Goal: Task Accomplishment & Management: Manage account settings

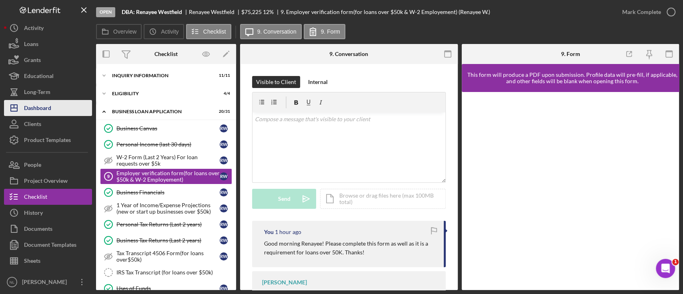
click at [69, 103] on button "Icon/Dashboard Dashboard" at bounding box center [48, 108] width 88 height 16
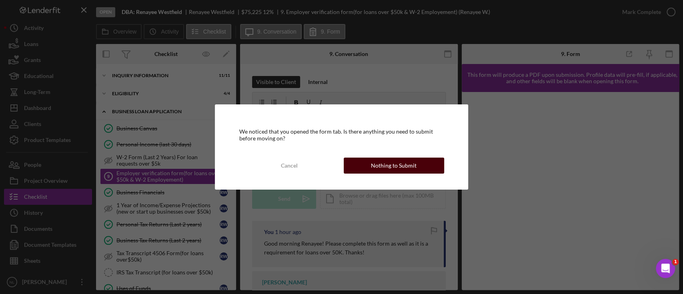
click at [365, 165] on button "Nothing to Submit" at bounding box center [393, 166] width 100 height 16
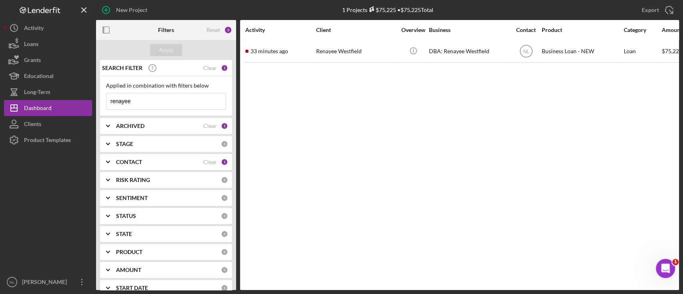
click at [192, 103] on input "renayee" at bounding box center [165, 101] width 119 height 16
click at [164, 48] on div "Apply" at bounding box center [166, 50] width 15 height 12
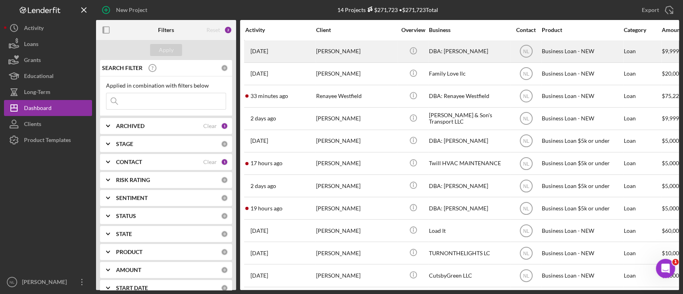
click at [389, 47] on div "[PERSON_NAME]" at bounding box center [356, 51] width 80 height 21
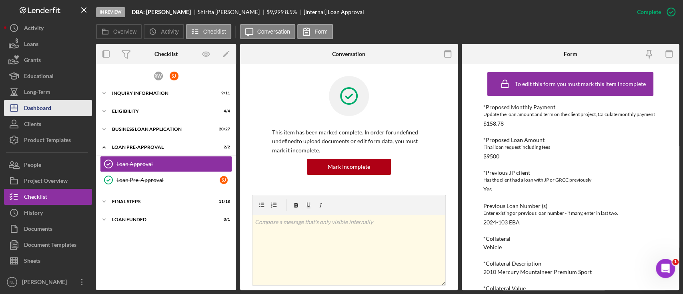
click at [65, 104] on button "Icon/Dashboard Dashboard" at bounding box center [48, 108] width 88 height 16
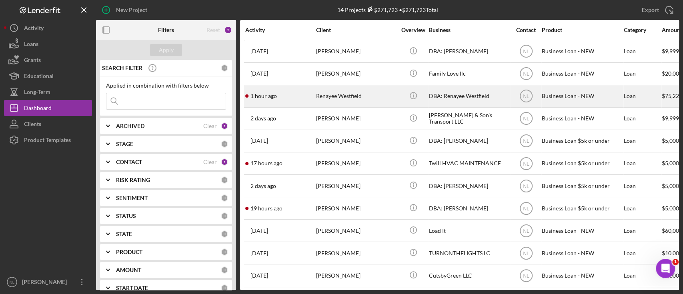
click at [299, 100] on div "1 hour ago Renayee Westfield" at bounding box center [280, 96] width 70 height 21
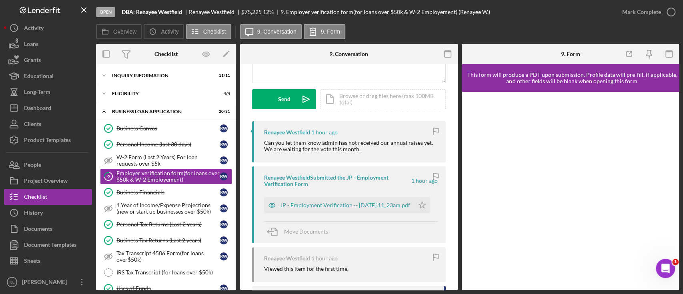
scroll to position [145, 0]
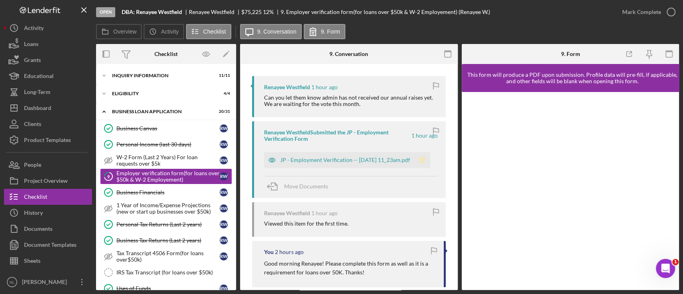
click at [423, 160] on icon "Icon/Star" at bounding box center [422, 160] width 16 height 16
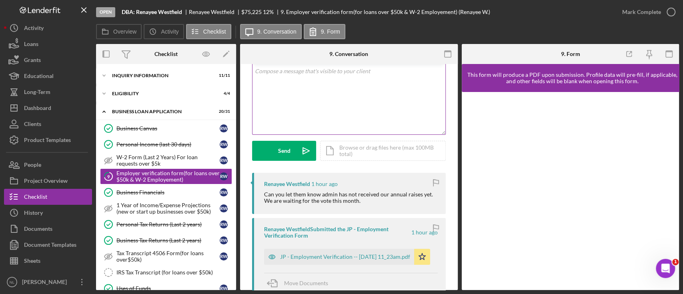
click at [301, 112] on div "v Color teal Color pink Remove color Add row above Add row below Add column bef…" at bounding box center [348, 99] width 193 height 70
click at [302, 155] on icon "Icon/icon-invite-send" at bounding box center [306, 151] width 20 height 20
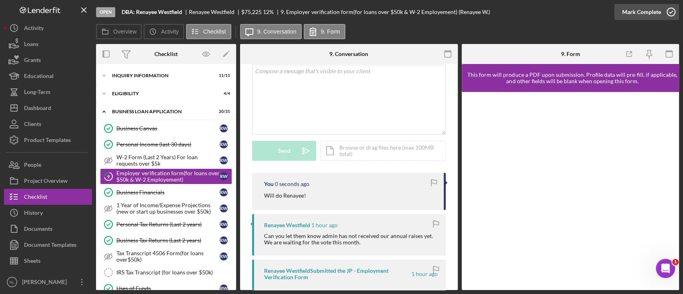
click at [635, 12] on div "Mark Complete" at bounding box center [641, 12] width 39 height 16
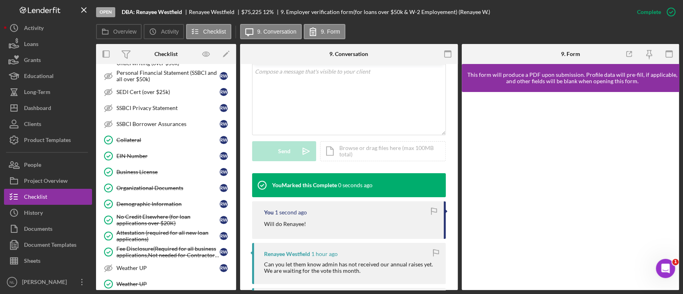
scroll to position [385, 0]
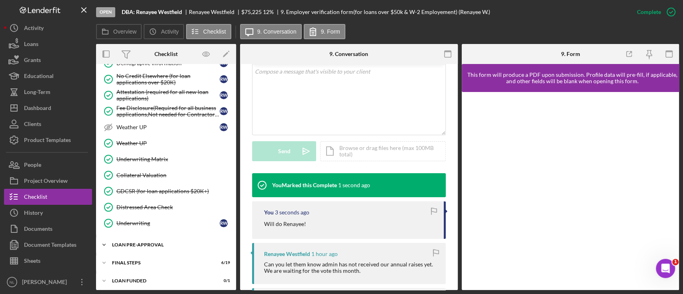
click at [140, 245] on div "Icon/Expander LOAN PRE-APPROVAL 0 / 2" at bounding box center [166, 245] width 140 height 16
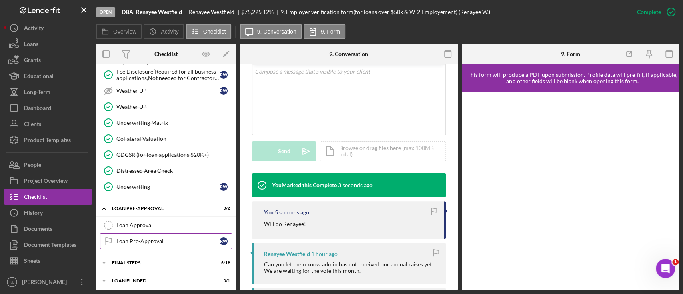
click at [145, 242] on link "Loan Pre-Approval Loan Pre-Approval R W" at bounding box center [166, 241] width 132 height 16
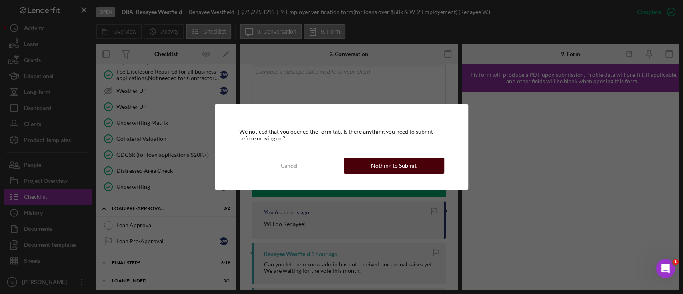
click at [381, 165] on div "Nothing to Submit" at bounding box center [394, 166] width 46 height 16
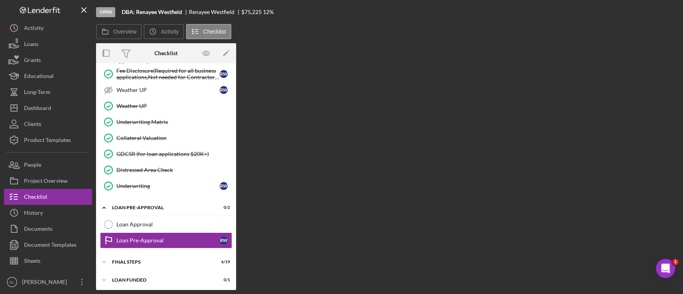
scroll to position [421, 0]
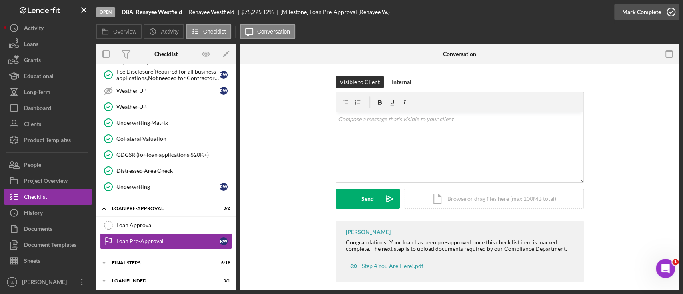
click at [635, 18] on div "Mark Complete" at bounding box center [641, 12] width 39 height 16
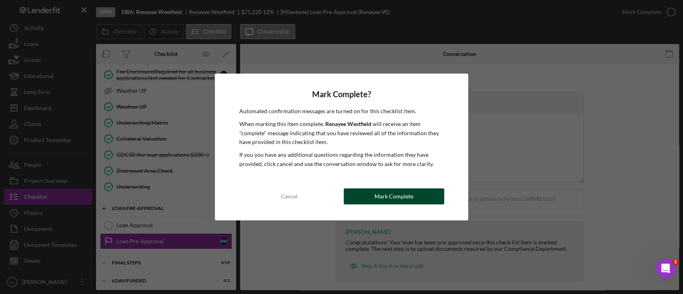
click at [375, 199] on div "Mark Complete" at bounding box center [393, 196] width 39 height 16
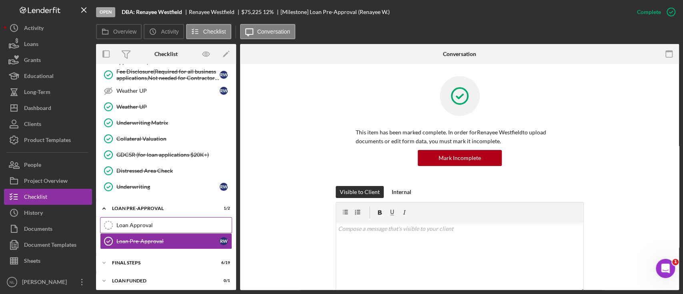
click at [176, 218] on link "Loan Approval Loan Approval" at bounding box center [166, 225] width 132 height 16
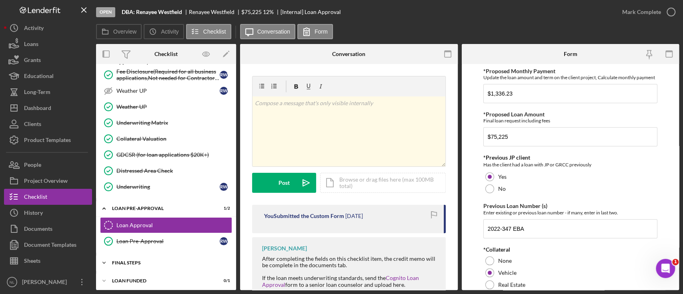
click at [163, 262] on div "Icon/Expander FINAL STEPS 6 / 19" at bounding box center [166, 263] width 140 height 16
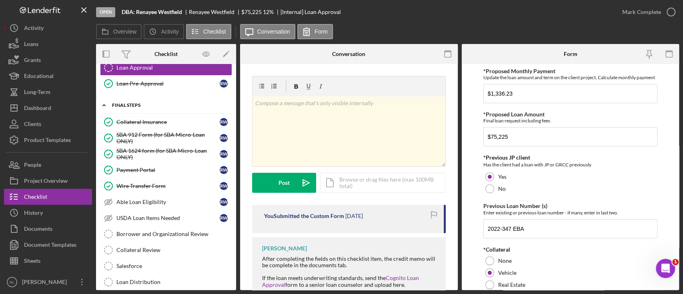
scroll to position [631, 0]
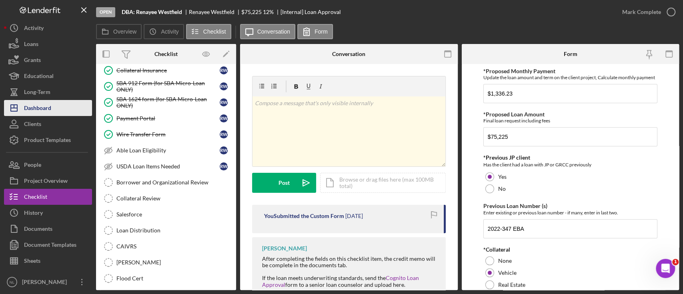
click at [68, 110] on button "Icon/Dashboard Dashboard" at bounding box center [48, 108] width 88 height 16
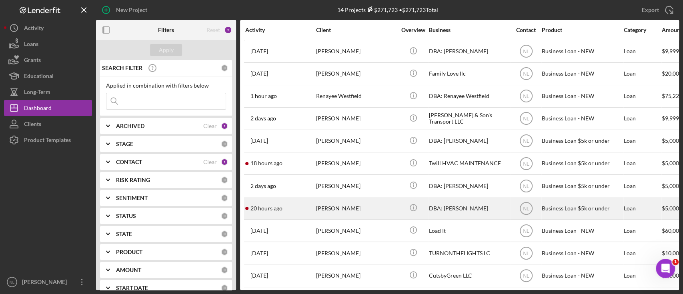
scroll to position [74, 0]
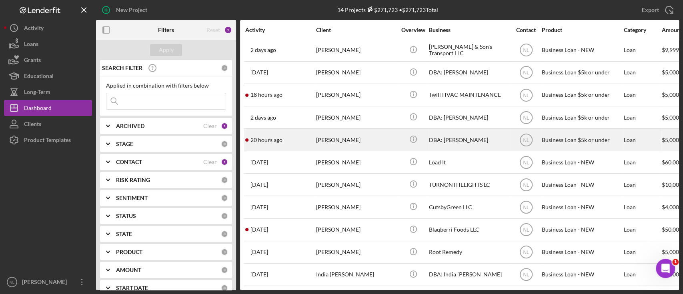
click at [343, 130] on div "[PERSON_NAME]" at bounding box center [356, 139] width 80 height 21
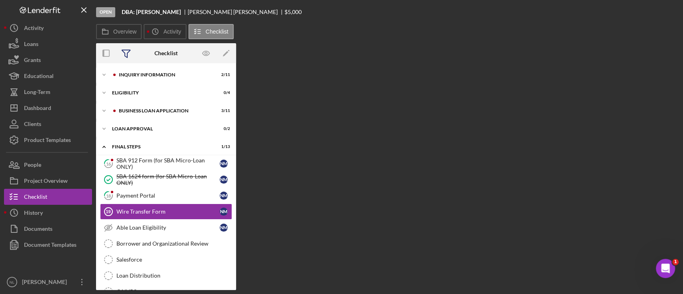
scroll to position [34, 0]
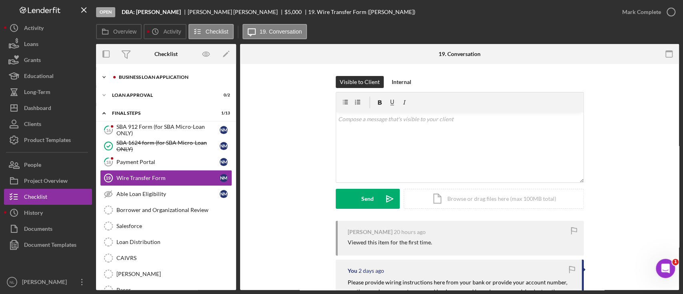
click at [136, 73] on div "Icon/Expander BUSINESS LOAN APPLICATION 3 / 11" at bounding box center [166, 77] width 140 height 16
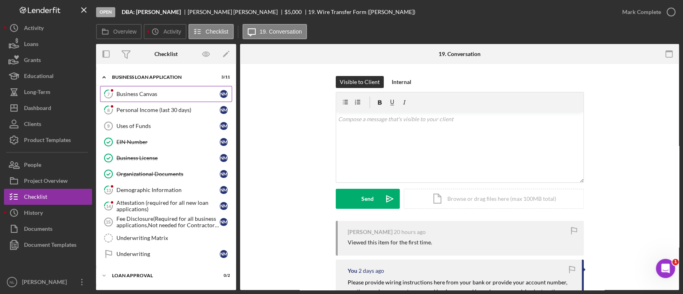
click at [144, 97] on div "Business Canvas" at bounding box center [167, 94] width 103 height 6
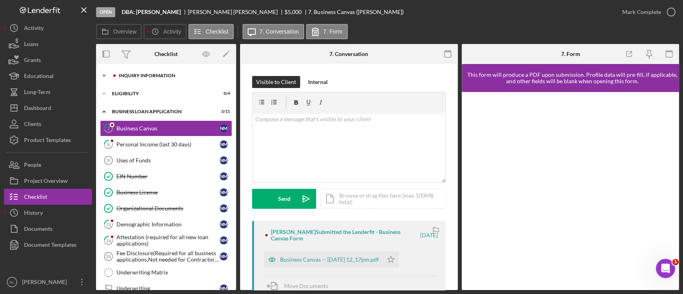
click at [138, 78] on div "Icon/Expander INQUIRY INFORMATION 2 / 11" at bounding box center [166, 76] width 140 height 16
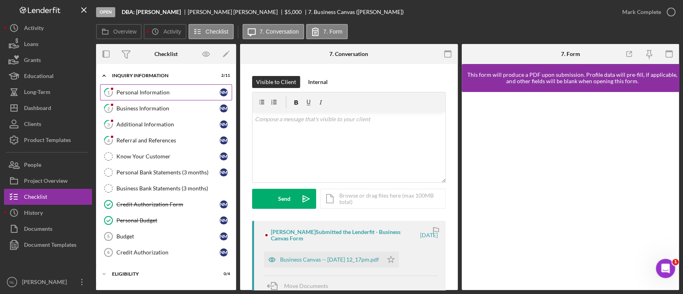
click at [145, 93] on div "Personal Information" at bounding box center [167, 92] width 103 height 6
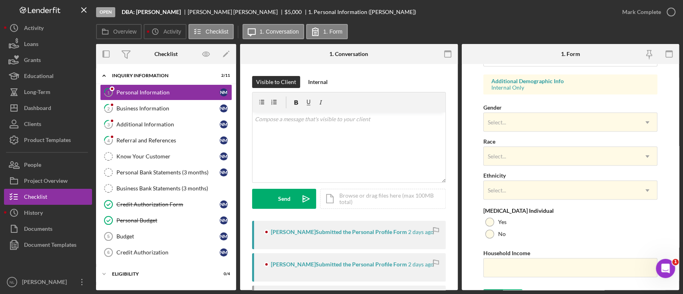
scroll to position [307, 0]
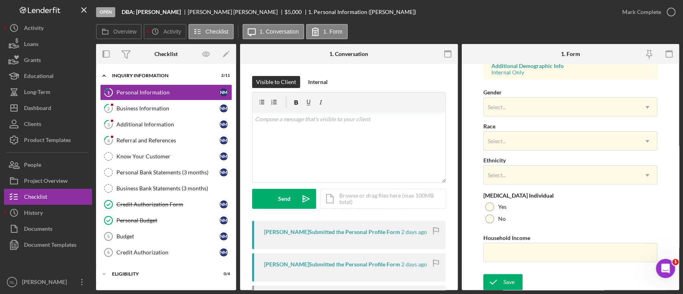
click at [499, 269] on div "First Name [PERSON_NAME] Middle Name Last Name [PERSON_NAME] Job Title Unit 4 s…" at bounding box center [570, 15] width 174 height 509
click at [497, 272] on form "First Name [PERSON_NAME] Middle Name Last Name [PERSON_NAME] Job Title Unit 4 s…" at bounding box center [570, 177] width 218 height 226
click at [494, 283] on icon "submit" at bounding box center [493, 282] width 20 height 20
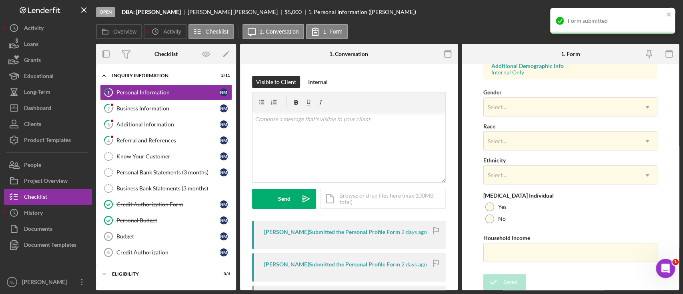
click at [665, 12] on div "Form submitted" at bounding box center [612, 21] width 125 height 26
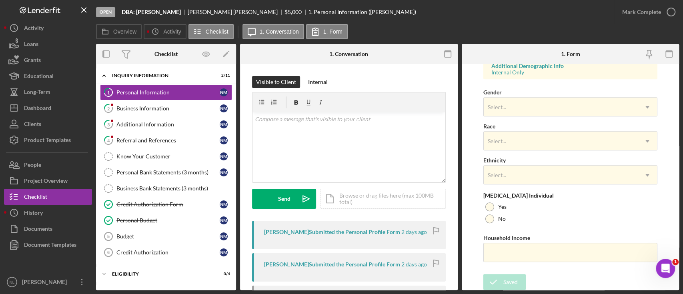
click at [643, 14] on div "Mark Complete" at bounding box center [641, 12] width 39 height 16
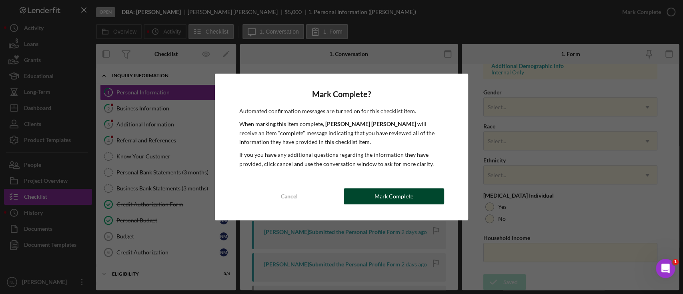
click at [382, 203] on div "Mark Complete" at bounding box center [393, 196] width 39 height 16
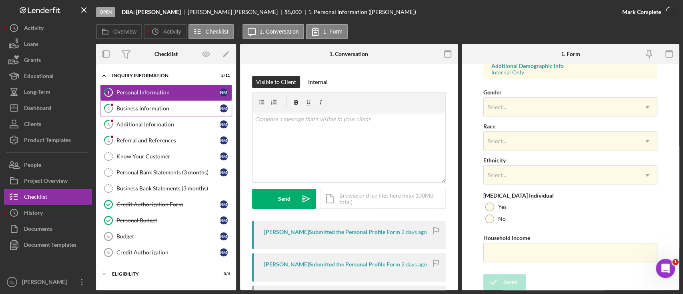
scroll to position [339, 0]
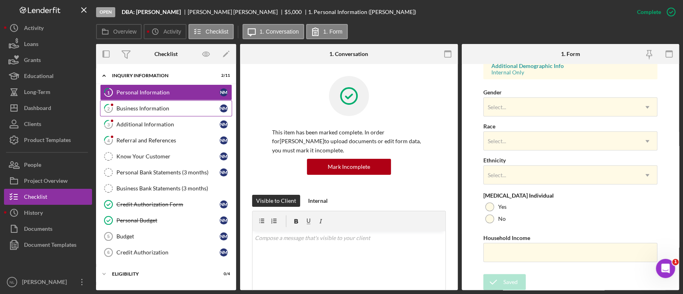
click at [134, 106] on div "Business Information" at bounding box center [167, 108] width 103 height 6
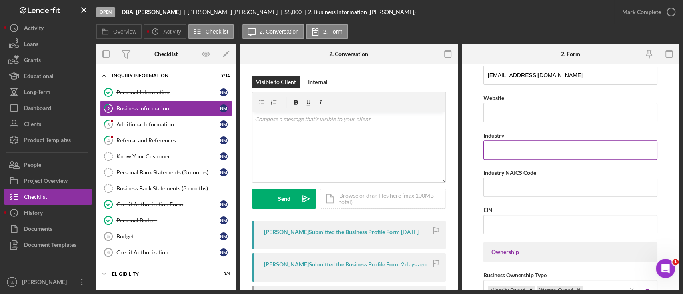
scroll to position [196, 0]
click at [517, 154] on input "Industry" at bounding box center [570, 148] width 174 height 19
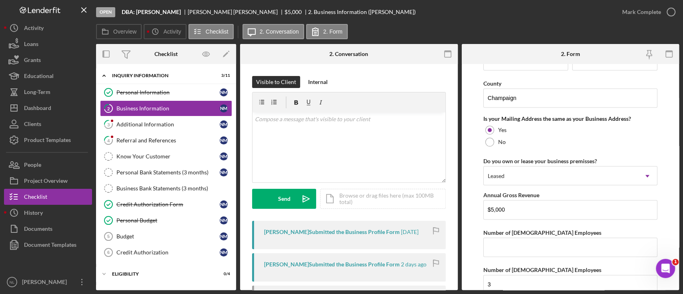
scroll to position [660, 0]
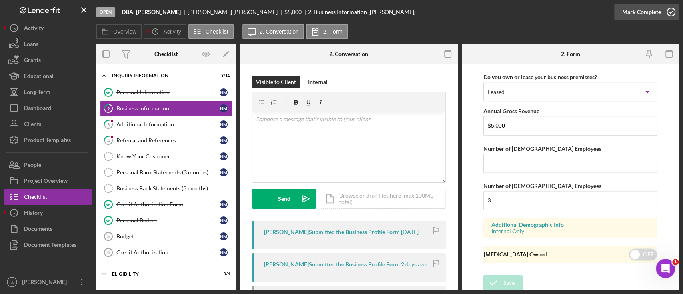
click at [626, 14] on div "Mark Complete" at bounding box center [641, 12] width 39 height 16
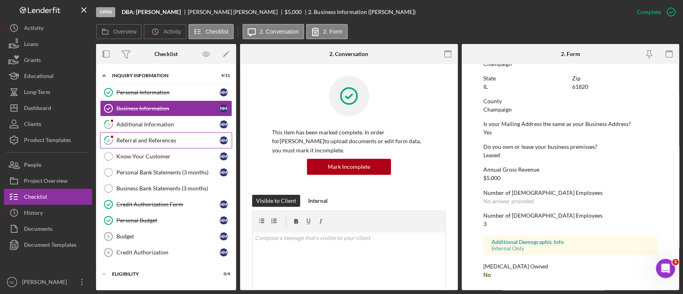
scroll to position [377, 0]
click at [157, 133] on link "4 Referral and References N M" at bounding box center [166, 140] width 132 height 16
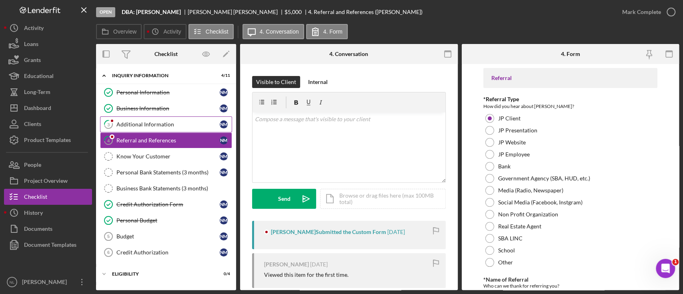
click at [155, 130] on link "3 Additional Information N M" at bounding box center [166, 124] width 132 height 16
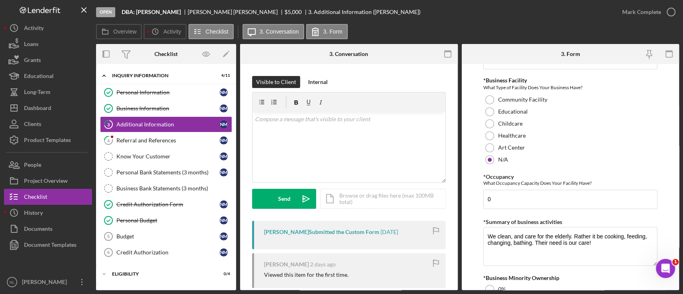
scroll to position [952, 0]
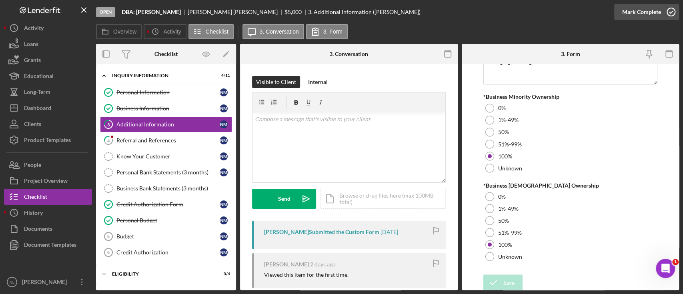
click at [631, 19] on div "Mark Complete" at bounding box center [641, 12] width 39 height 16
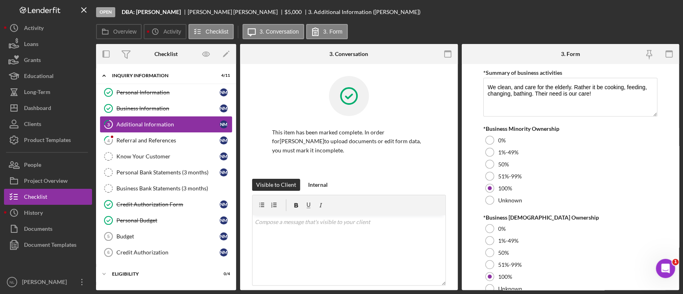
scroll to position [984, 0]
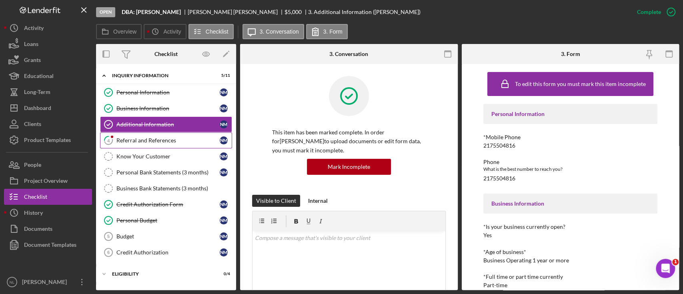
click at [185, 137] on div "Referral and References" at bounding box center [167, 140] width 103 height 6
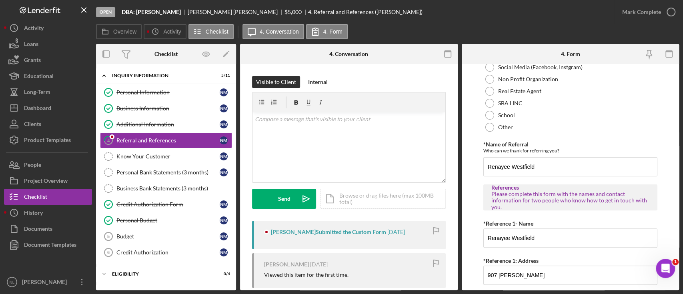
scroll to position [381, 0]
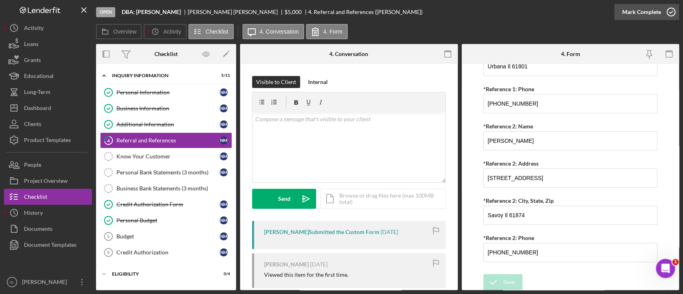
click at [625, 12] on div "Mark Complete" at bounding box center [641, 12] width 39 height 16
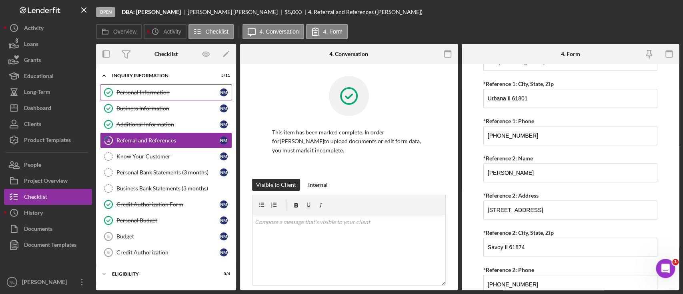
scroll to position [413, 0]
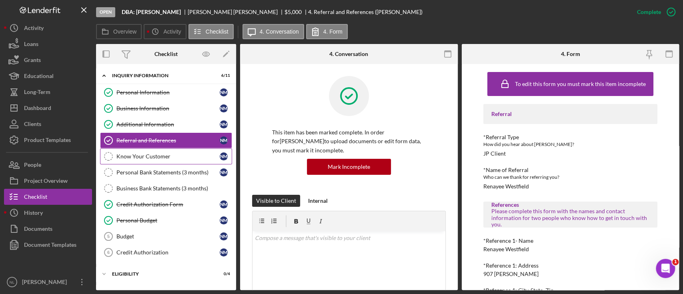
click at [161, 161] on link "Know Your Customer Know Your Customer N M" at bounding box center [166, 156] width 132 height 16
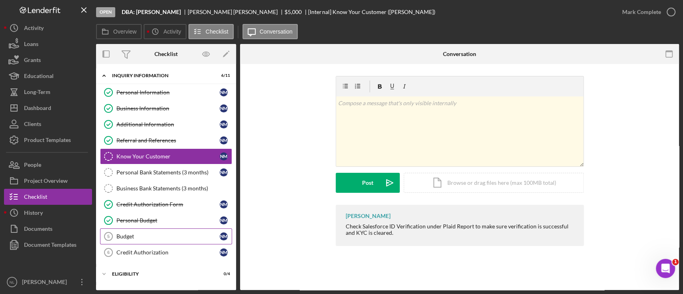
click at [155, 236] on div "Budget" at bounding box center [167, 236] width 103 height 6
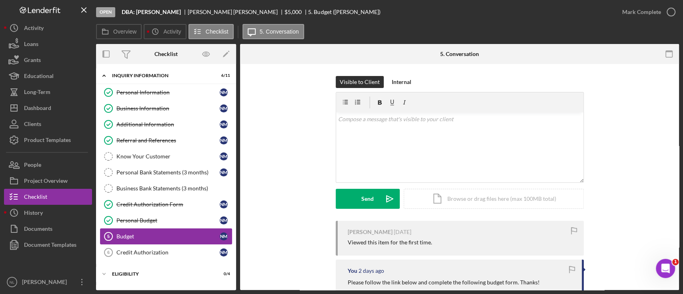
scroll to position [146, 0]
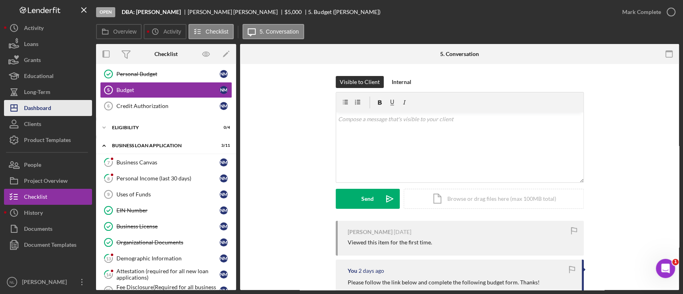
click at [56, 105] on button "Icon/Dashboard Dashboard" at bounding box center [48, 108] width 88 height 16
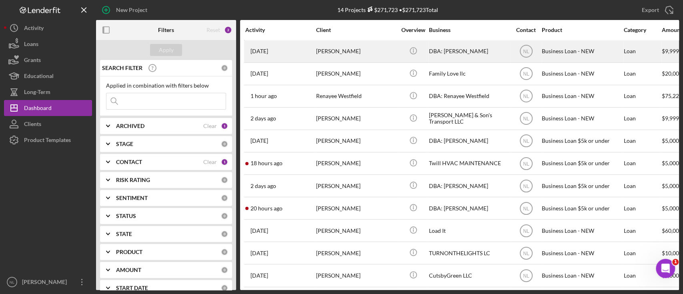
click at [314, 51] on div "[DATE] [PERSON_NAME]" at bounding box center [280, 51] width 70 height 21
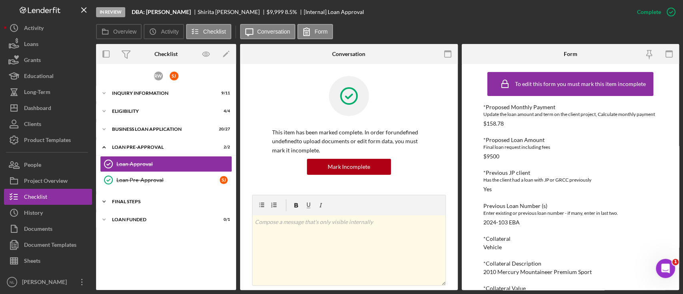
click at [164, 197] on div "Icon/Expander FINAL STEPS 11 / 18" at bounding box center [166, 202] width 140 height 16
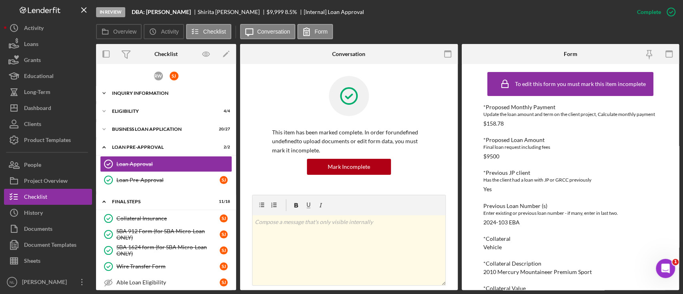
click at [163, 96] on div "Icon/Expander INQUIRY INFORMATION 9 / 11" at bounding box center [166, 93] width 140 height 16
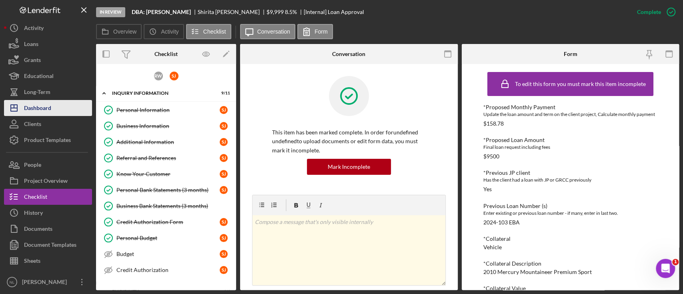
click at [72, 112] on button "Icon/Dashboard Dashboard" at bounding box center [48, 108] width 88 height 16
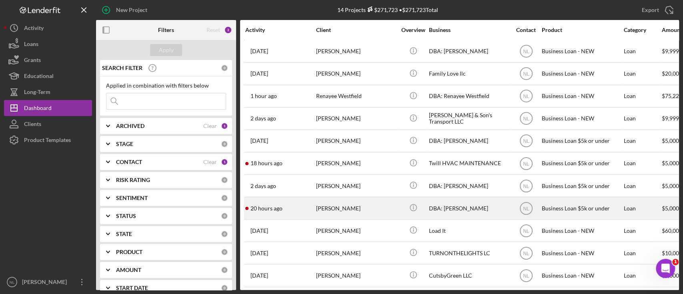
click at [326, 203] on div "[PERSON_NAME]" at bounding box center [356, 208] width 80 height 21
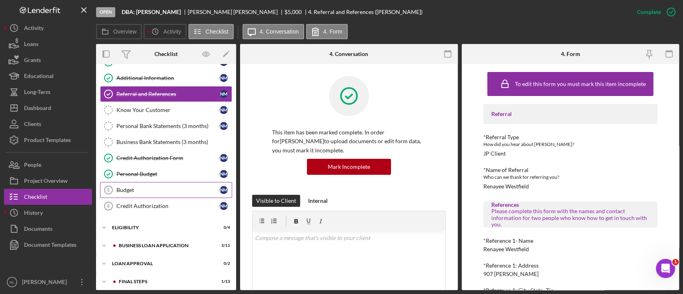
scroll to position [51, 0]
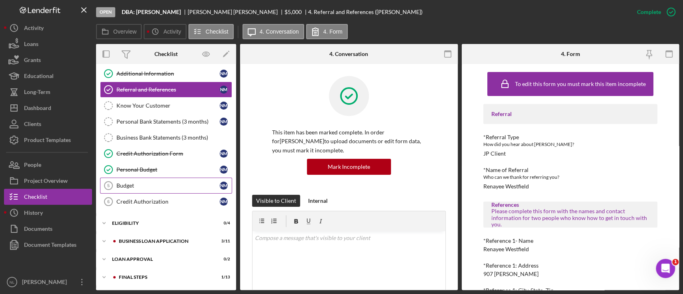
click at [140, 188] on link "Budget 5 Budget N M" at bounding box center [166, 186] width 132 height 16
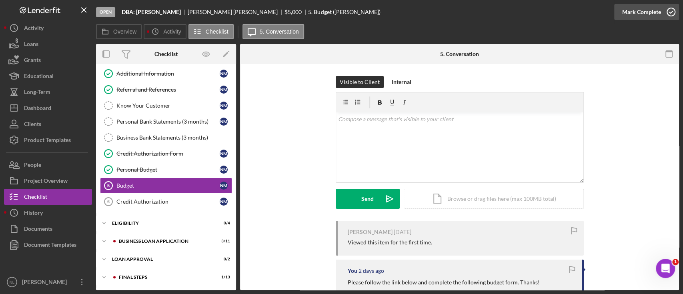
click at [648, 14] on div "Mark Complete" at bounding box center [641, 12] width 39 height 16
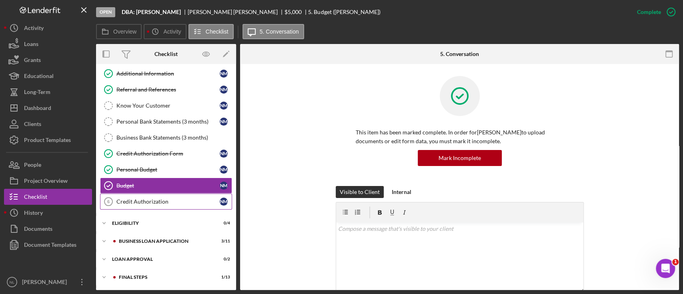
click at [166, 198] on div "Credit Authorization" at bounding box center [167, 201] width 103 height 6
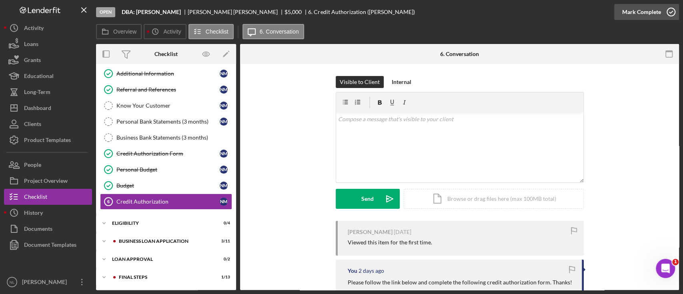
click at [650, 5] on div "Mark Complete" at bounding box center [641, 12] width 39 height 16
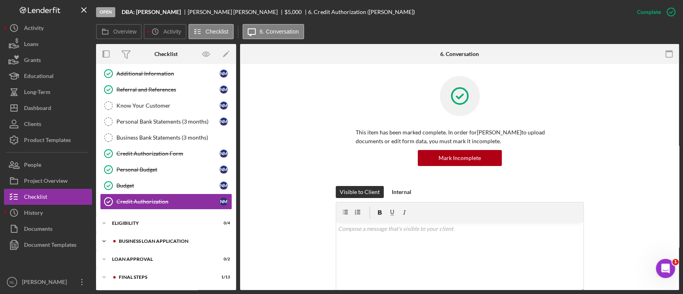
click at [172, 237] on div "Icon/Expander BUSINESS LOAN APPLICATION 3 / 11" at bounding box center [166, 241] width 140 height 16
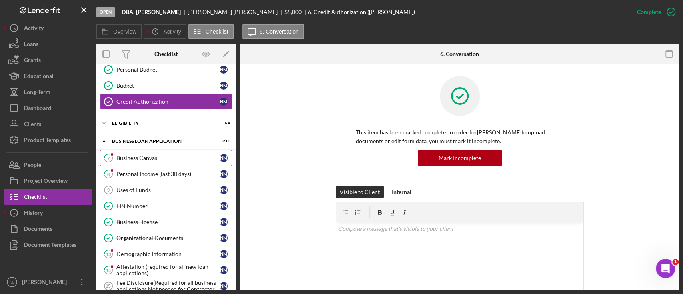
click at [128, 158] on div "Business Canvas" at bounding box center [167, 158] width 103 height 6
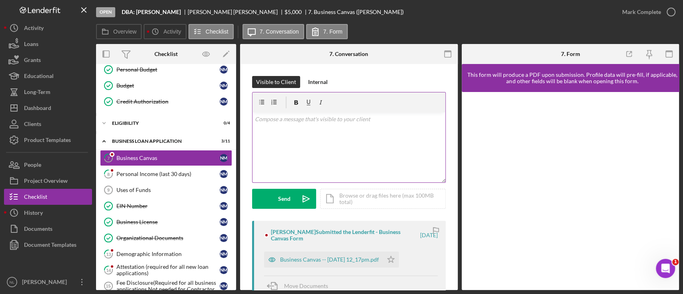
scroll to position [92, 0]
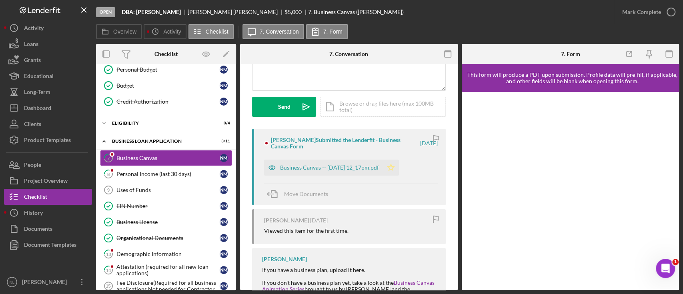
click at [399, 164] on icon "Icon/Star" at bounding box center [391, 168] width 16 height 16
click at [652, 18] on div "Mark Complete" at bounding box center [641, 12] width 39 height 16
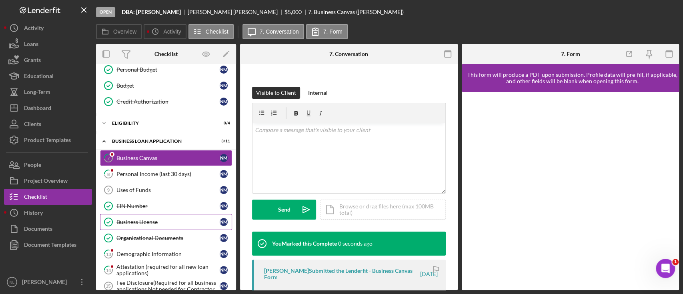
scroll to position [211, 0]
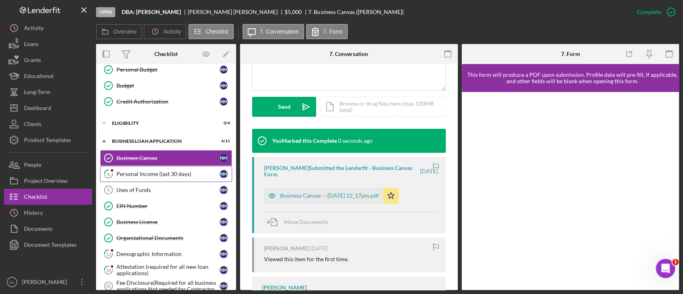
click at [144, 172] on div "Personal Income (last 30 days)" at bounding box center [167, 174] width 103 height 6
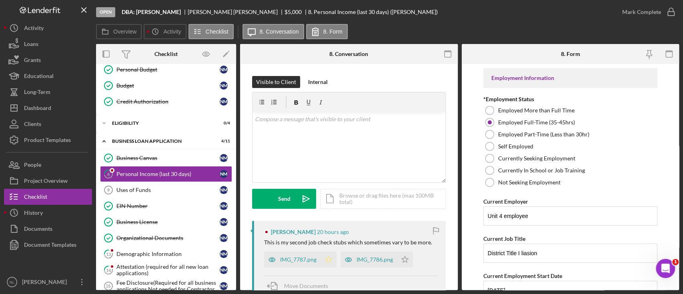
scroll to position [81, 0]
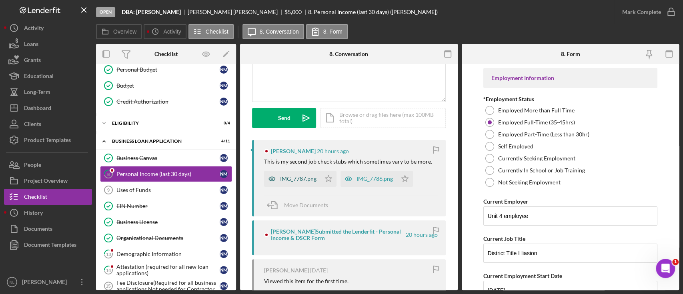
click at [298, 176] on div "IMG_7787.png" at bounding box center [298, 179] width 36 height 6
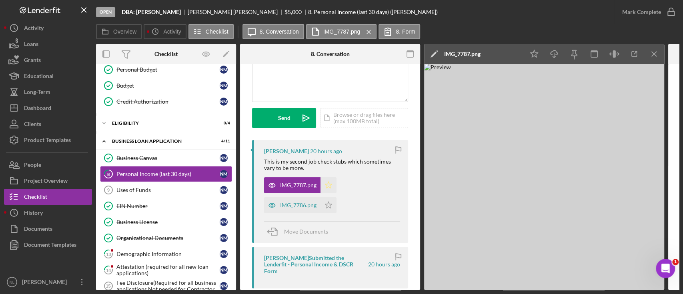
click at [326, 186] on polygon "button" at bounding box center [328, 185] width 7 height 6
click at [294, 208] on div "IMG_7786.png" at bounding box center [298, 205] width 36 height 6
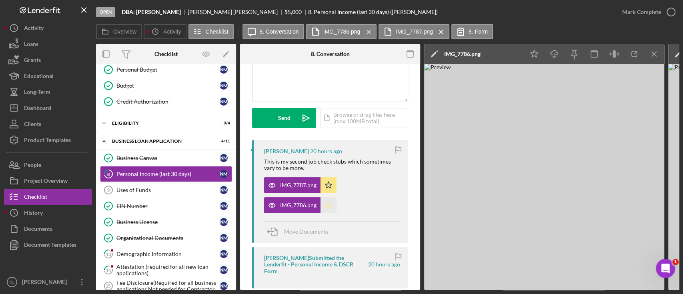
click at [329, 206] on polygon "button" at bounding box center [328, 205] width 7 height 6
click at [656, 58] on icon "Icon/Menu Close" at bounding box center [654, 54] width 18 height 18
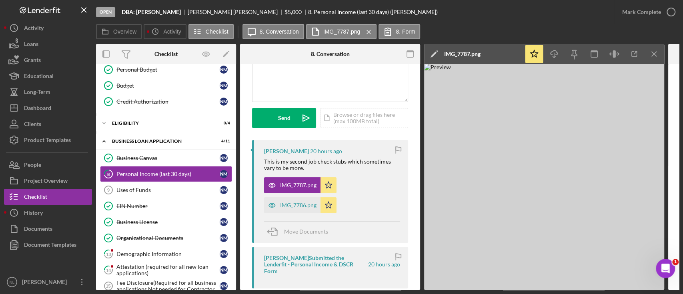
click at [656, 58] on icon "Icon/Menu Close" at bounding box center [654, 54] width 18 height 18
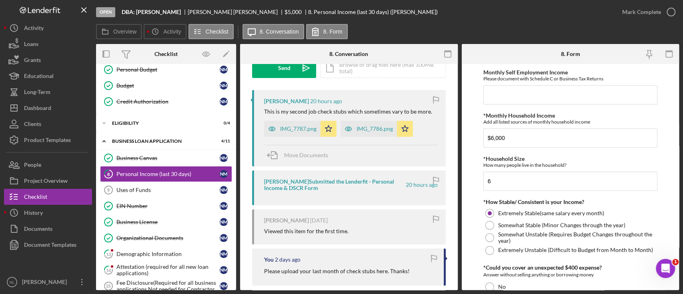
scroll to position [466, 0]
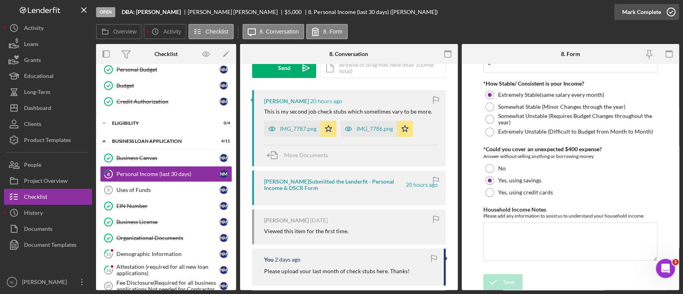
click at [624, 14] on div "Mark Complete" at bounding box center [641, 12] width 39 height 16
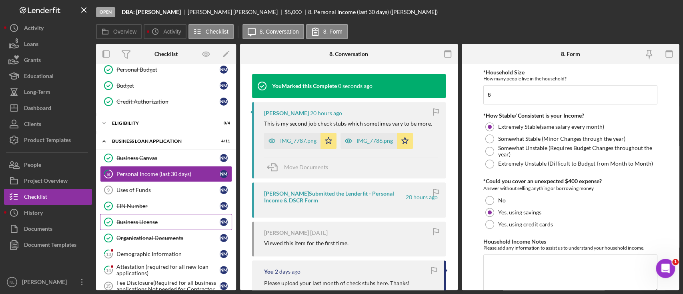
scroll to position [498, 0]
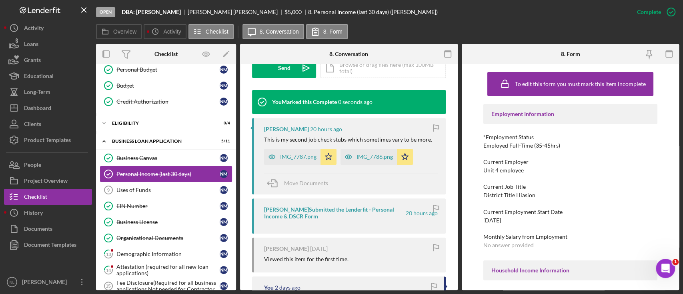
click at [131, 180] on link "Personal Income (last 30 days) Personal Income (last 30 days) N M" at bounding box center [166, 174] width 132 height 16
click at [131, 188] on div "Uses of Funds" at bounding box center [167, 190] width 103 height 6
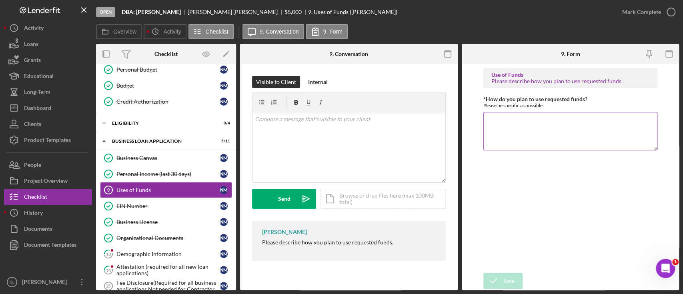
click at [534, 123] on textarea "*How do you plan to use requested funds?" at bounding box center [570, 131] width 174 height 38
type textarea "o"
type textarea "Consolidating Debt, Supplies"
click at [507, 277] on div "Save" at bounding box center [508, 281] width 11 height 16
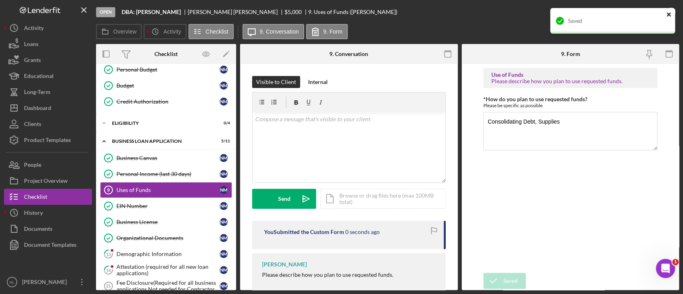
click at [670, 17] on icon "close" at bounding box center [669, 14] width 6 height 6
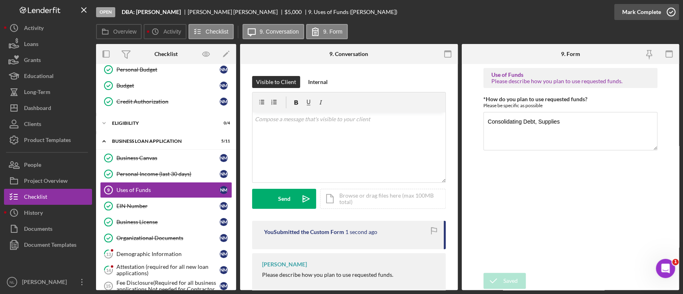
click at [649, 17] on div "Mark Complete" at bounding box center [641, 12] width 39 height 16
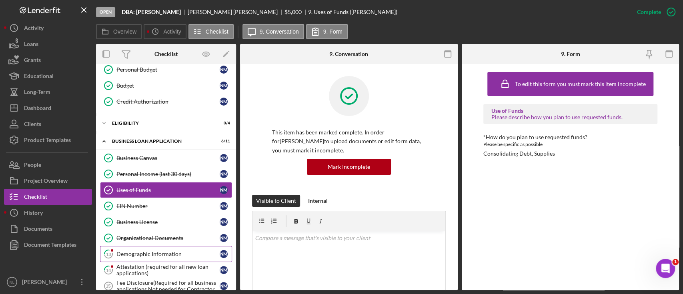
click at [150, 255] on div "Demographic Information" at bounding box center [167, 254] width 103 height 6
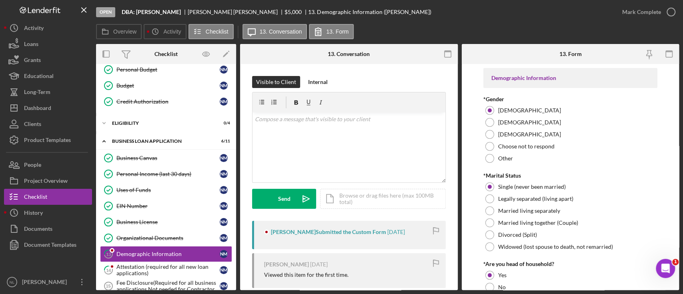
scroll to position [109, 0]
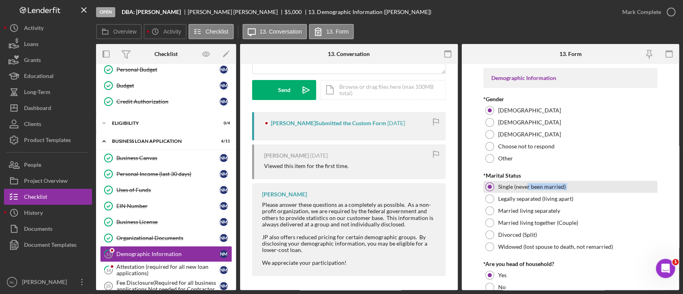
drag, startPoint x: 465, startPoint y: 200, endPoint x: 525, endPoint y: 183, distance: 62.6
click at [525, 183] on form "Demographic Information *Gender [DEMOGRAPHIC_DATA] [DEMOGRAPHIC_DATA] [DEMOGRAP…" at bounding box center [570, 177] width 218 height 226
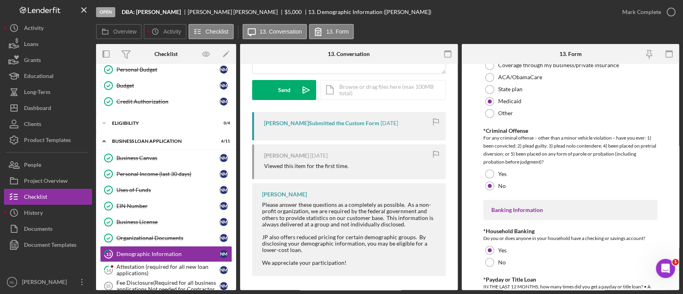
scroll to position [1657, 0]
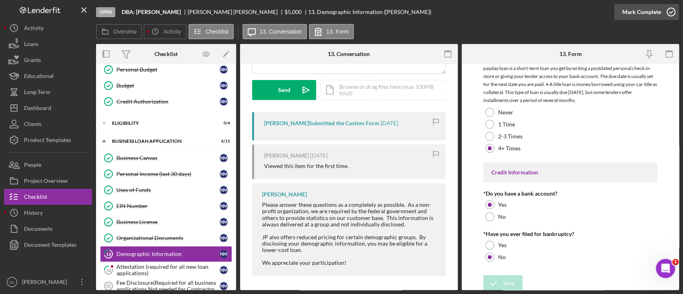
click at [620, 10] on button "Mark Complete" at bounding box center [646, 12] width 65 height 16
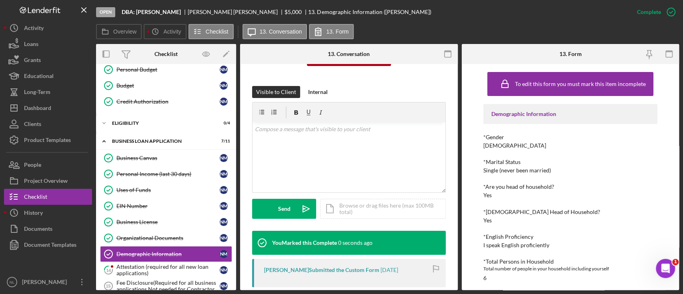
scroll to position [228, 0]
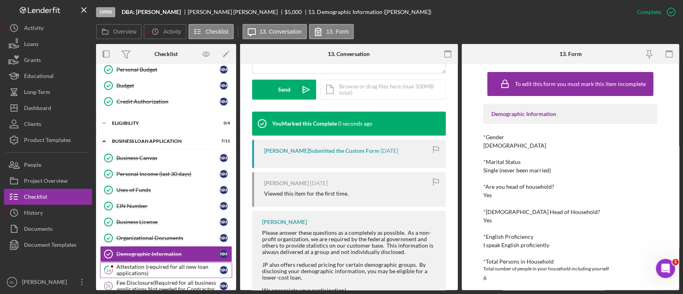
click at [160, 264] on div "Attestation (required for all new loan applications)" at bounding box center [167, 270] width 103 height 13
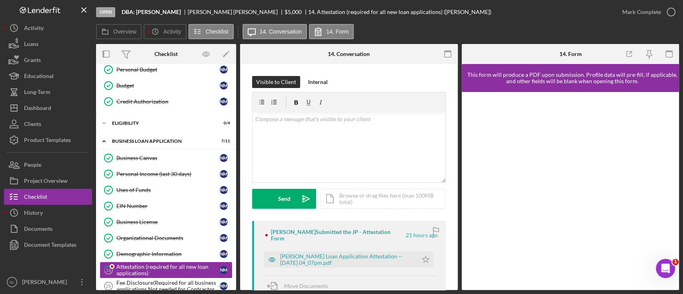
scroll to position [246, 0]
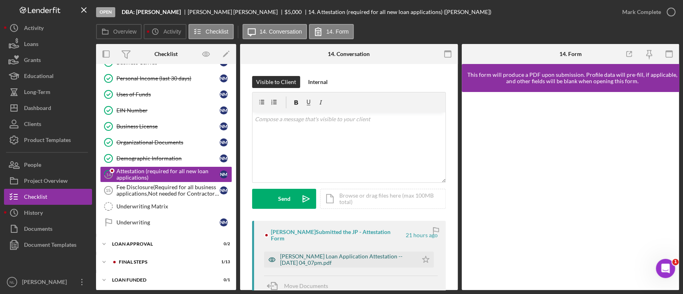
click at [359, 253] on div "[PERSON_NAME] Loan Application Attestation -- [DATE] 04_07pm.pdf" at bounding box center [347, 259] width 134 height 13
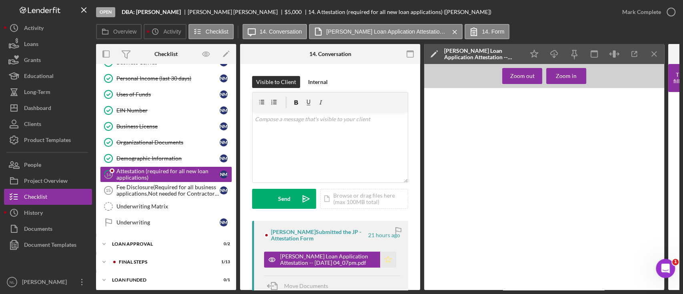
click at [387, 261] on polygon "button" at bounding box center [388, 259] width 7 height 6
click at [653, 47] on icon "Icon/Menu Close" at bounding box center [654, 54] width 18 height 18
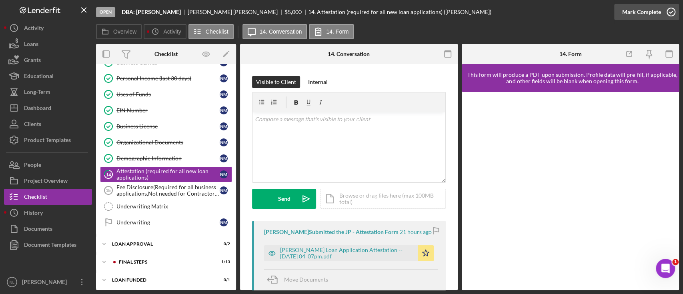
click at [631, 16] on div "Mark Complete" at bounding box center [641, 12] width 39 height 16
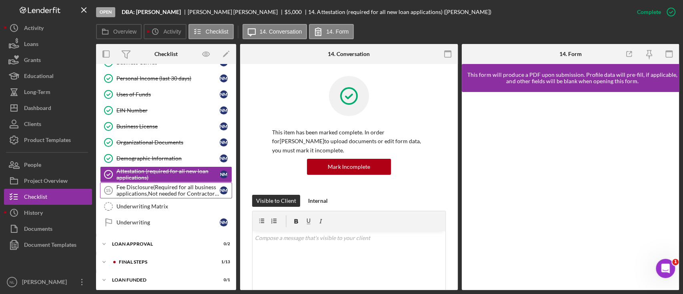
click at [184, 193] on div "Fee Disclosure(Required for all business applications,Not needed for Contractor…" at bounding box center [167, 190] width 103 height 13
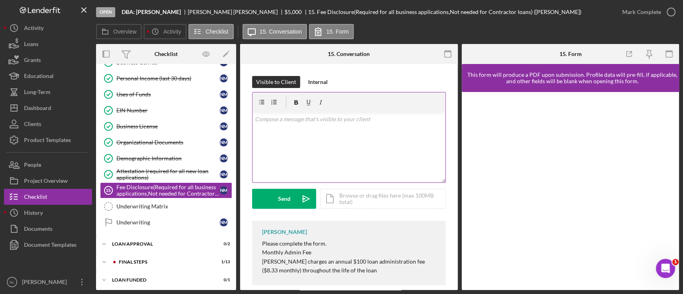
scroll to position [10, 0]
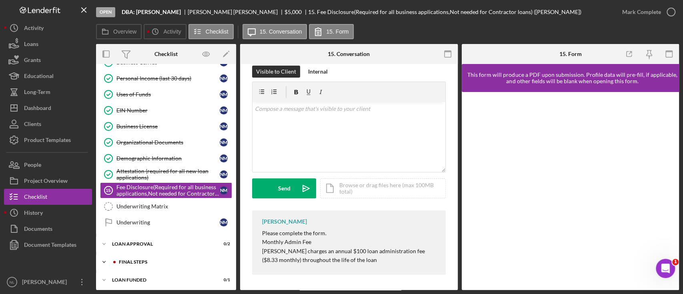
click at [135, 254] on div "Icon/Expander Final Steps 1 / 13" at bounding box center [166, 262] width 140 height 16
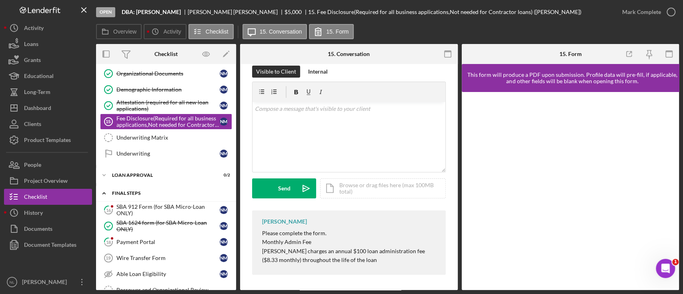
scroll to position [318, 0]
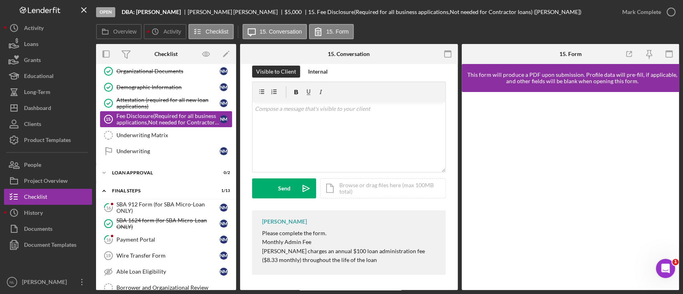
click at [173, 116] on div "Fee Disclosure(Required for all business applications,Not needed for Contractor…" at bounding box center [167, 119] width 103 height 13
click at [152, 133] on div "Underwriting Matrix" at bounding box center [173, 135] width 115 height 6
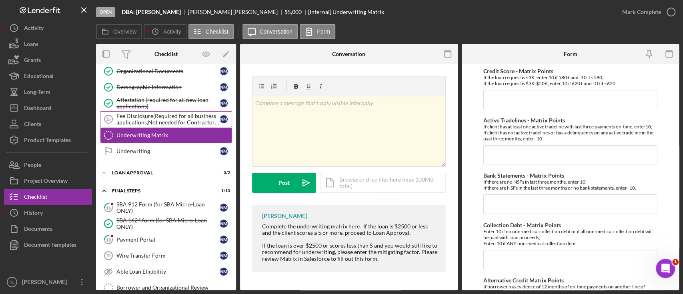
click at [146, 118] on div "Fee Disclosure(Required for all business applications,Not needed for Contractor…" at bounding box center [167, 119] width 103 height 13
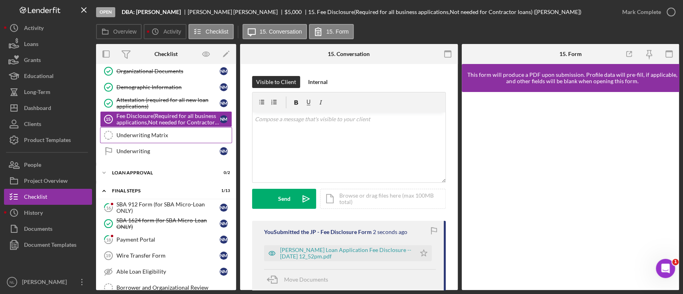
click at [151, 135] on div "Underwriting Matrix" at bounding box center [173, 135] width 115 height 6
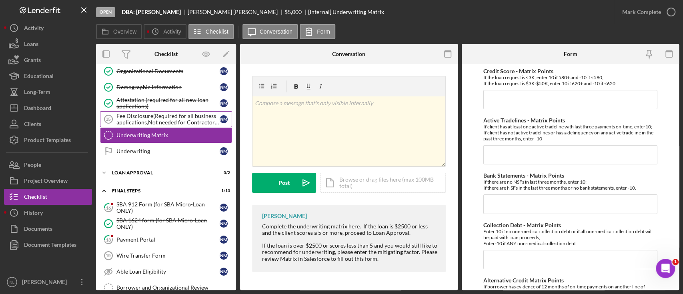
click at [147, 114] on div "Fee Disclosure(Required for all business applications,Not needed for Contractor…" at bounding box center [167, 119] width 103 height 13
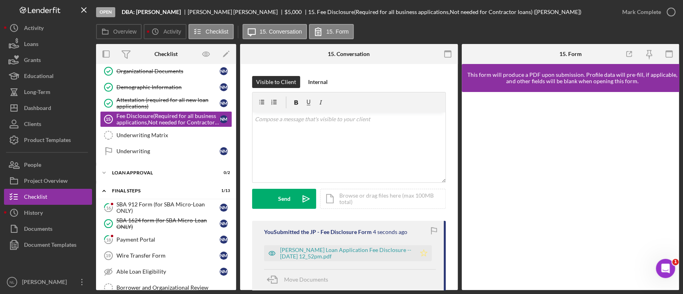
click at [415, 251] on icon "Icon/Star" at bounding box center [423, 253] width 16 height 16
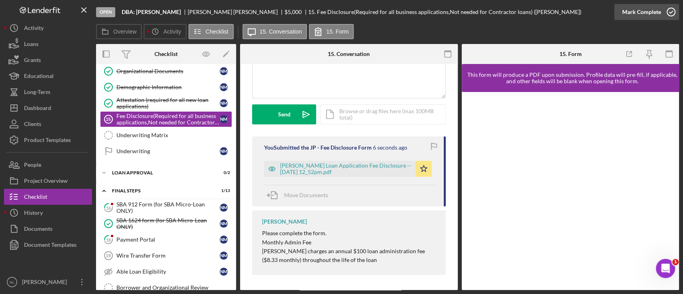
click at [637, 14] on div "Mark Complete" at bounding box center [641, 12] width 39 height 16
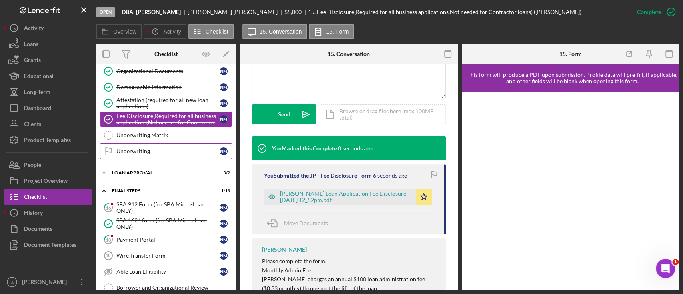
scroll to position [203, 0]
click at [173, 212] on link "16 SBA 912 Form (for SBA Micro-Loan ONLY) N M" at bounding box center [166, 208] width 132 height 16
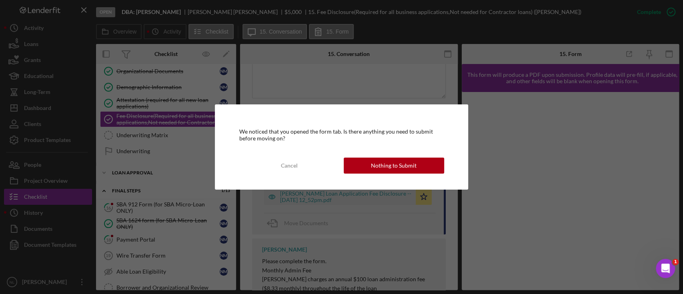
click at [374, 178] on div "We noticed that you opened the form tab. Is there anything you need to submit b…" at bounding box center [341, 146] width 253 height 85
click at [374, 176] on div "We noticed that you opened the form tab. Is there anything you need to submit b…" at bounding box center [341, 146] width 253 height 85
click at [373, 173] on div "Cancel Nothing to Submit" at bounding box center [341, 166] width 205 height 16
click at [370, 170] on button "Nothing to Submit" at bounding box center [393, 166] width 100 height 16
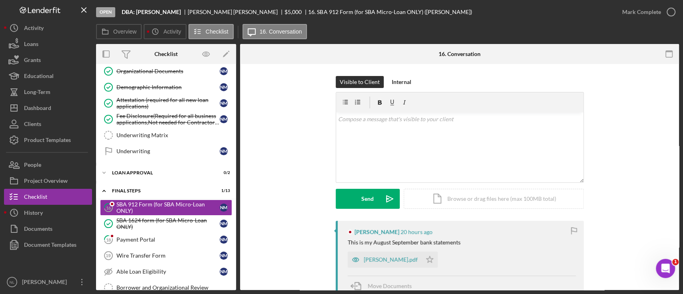
scroll to position [45, 0]
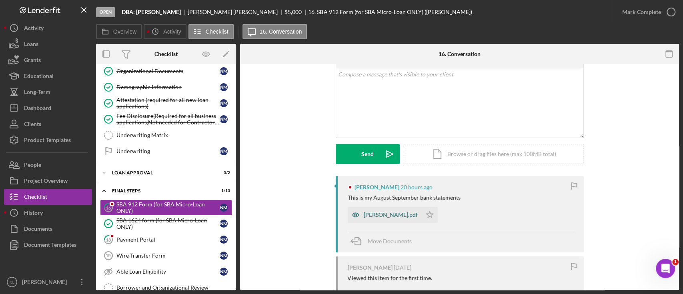
click at [378, 217] on div "[PERSON_NAME].pdf" at bounding box center [390, 215] width 54 height 6
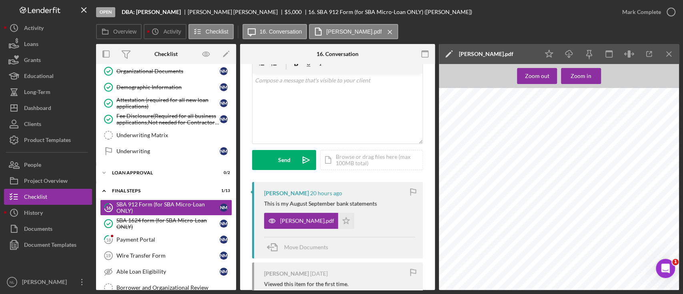
scroll to position [1382, 13]
click at [669, 53] on icon "Icon/Menu Close" at bounding box center [669, 54] width 18 height 18
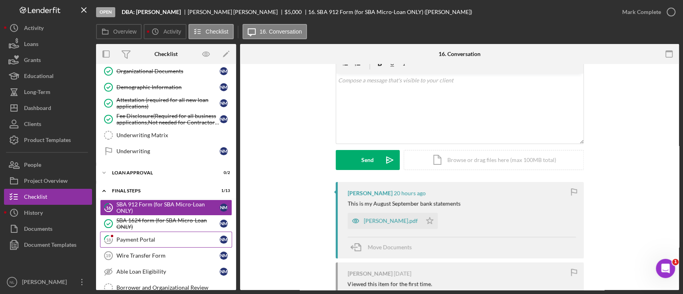
click at [170, 236] on div "Payment Portal" at bounding box center [167, 239] width 103 height 6
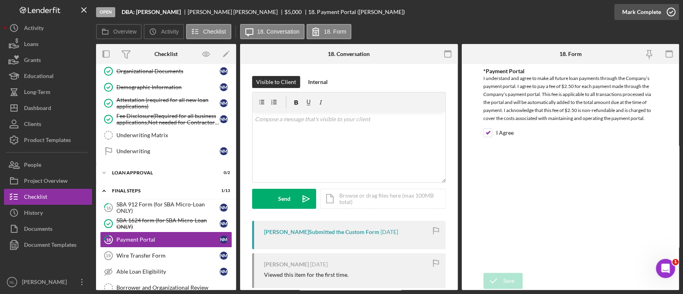
click at [647, 6] on div "Mark Complete" at bounding box center [641, 12] width 39 height 16
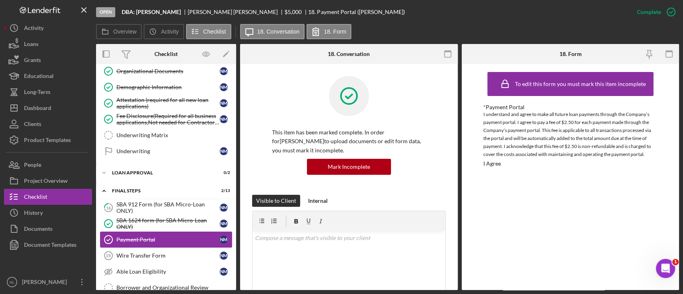
scroll to position [395, 0]
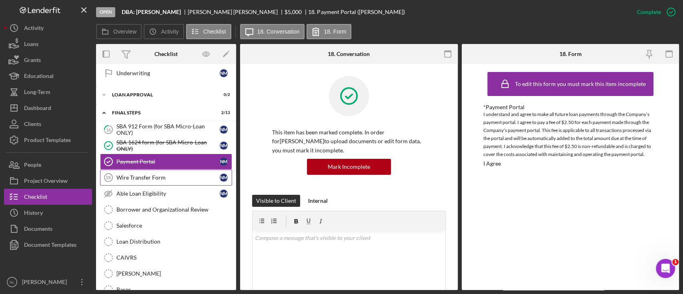
click at [156, 182] on link "Wire Transfer Form 19 Wire Transfer Form N M" at bounding box center [166, 178] width 132 height 16
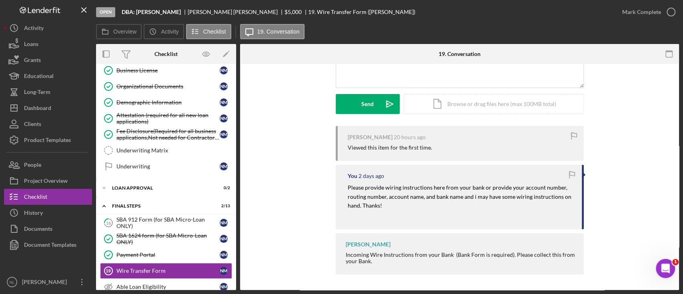
scroll to position [286, 0]
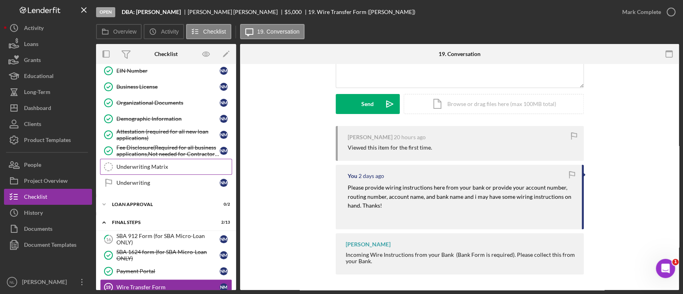
click at [171, 171] on link "Underwriting Matrix Underwriting Matrix" at bounding box center [166, 167] width 132 height 16
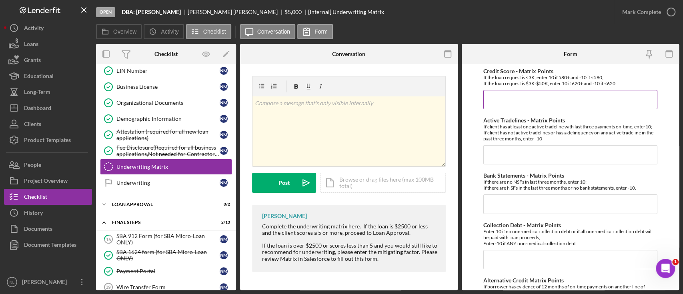
click at [505, 103] on input "Credit Score - Matrix Points" at bounding box center [570, 99] width 174 height 19
type input "-10"
click at [494, 153] on input "Active Tradelines - Matrix Points" at bounding box center [570, 154] width 174 height 19
type input "10"
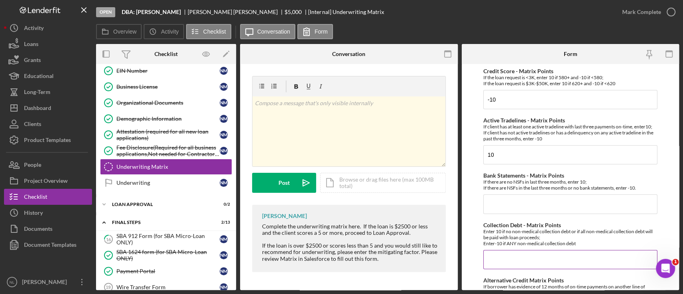
click at [502, 267] on input "Collection Debt - Matrix Points" at bounding box center [570, 259] width 174 height 19
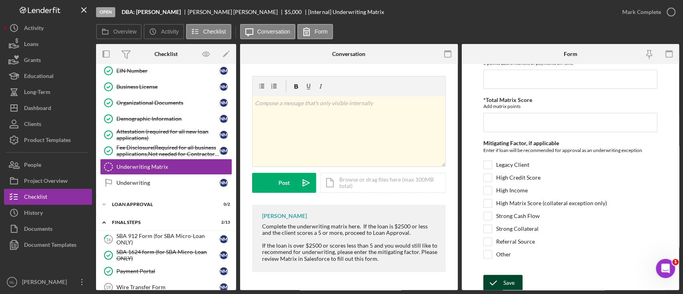
type input "-10"
click at [504, 283] on div "Save" at bounding box center [508, 283] width 11 height 16
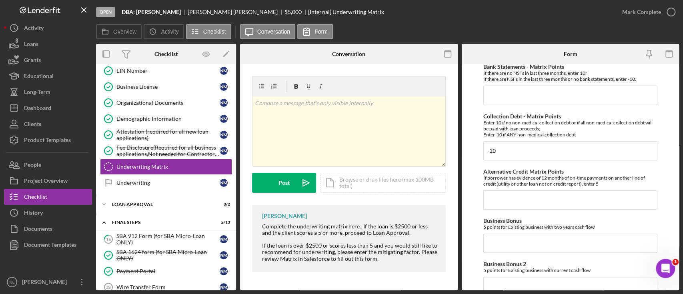
scroll to position [116, 0]
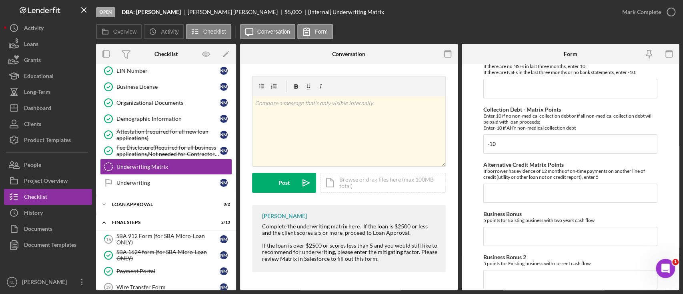
click at [529, 205] on div "Credit Score - Matrix Points If the loan request is <3K, enter 10 if 580+ and -…" at bounding box center [570, 284] width 174 height 665
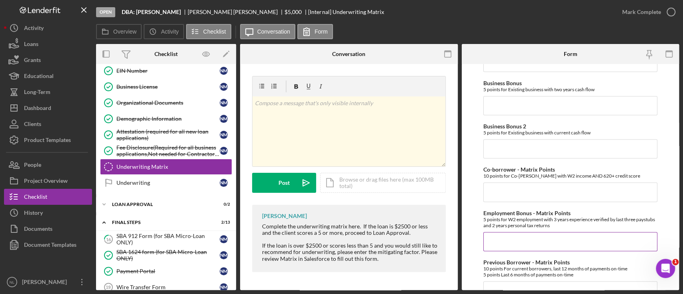
click at [502, 244] on input "Employment Bonus - Matrix Points" at bounding box center [570, 241] width 174 height 19
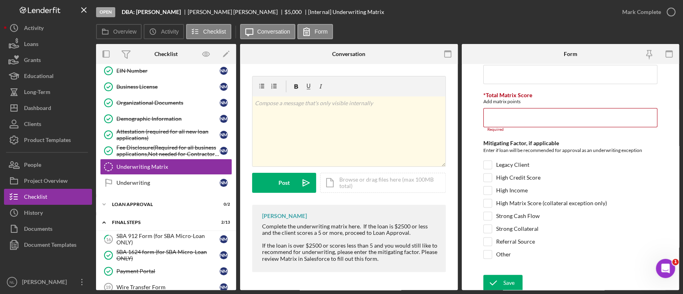
type input "5"
click at [510, 290] on div "Save Save" at bounding box center [570, 283] width 174 height 17
click at [501, 128] on div "Required" at bounding box center [570, 129] width 174 height 5
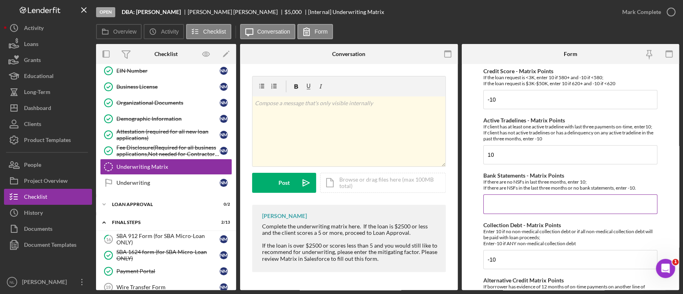
click at [495, 198] on input "Bank Statements - Matrix Points" at bounding box center [570, 203] width 174 height 19
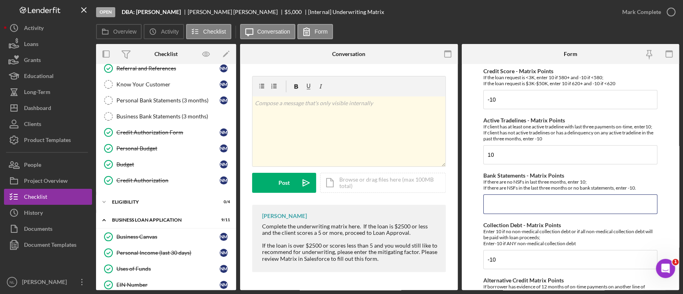
scroll to position [67, 0]
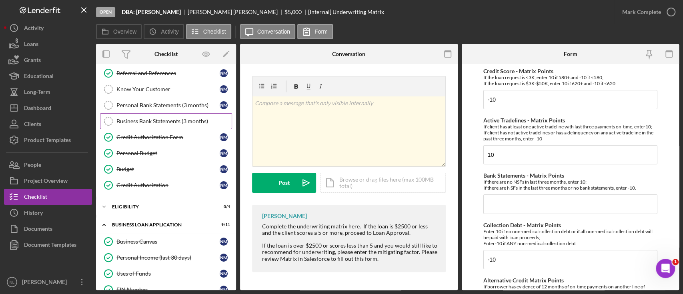
click at [169, 120] on div "Business Bank Statements (3 months)" at bounding box center [173, 121] width 115 height 6
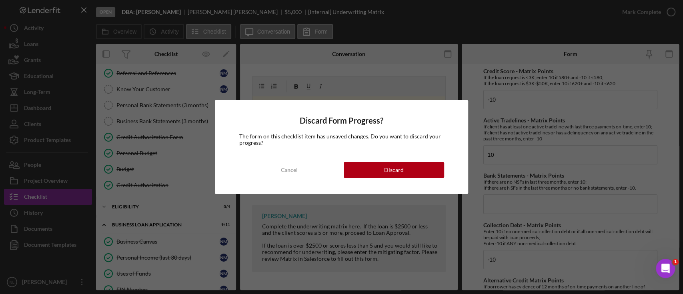
click at [157, 100] on div "Discard Form Progress? The form on this checklist item has unsaved changes. Do …" at bounding box center [341, 147] width 683 height 294
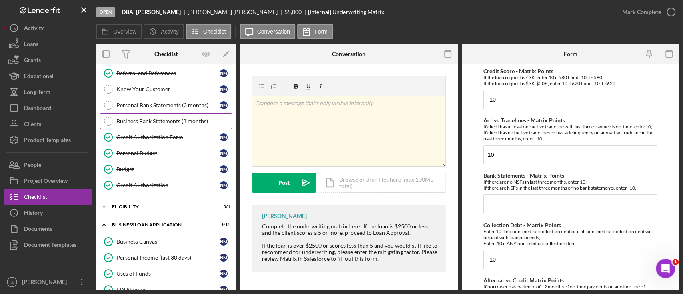
click at [173, 115] on link "Business Bank Statements (3 months) Business Bank Statements (3 months)" at bounding box center [166, 121] width 132 height 16
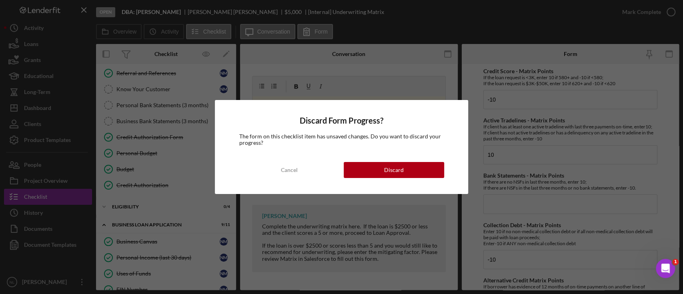
click at [449, 165] on div "Discard Form Progress? The form on this checklist item has unsaved changes. Do …" at bounding box center [341, 147] width 253 height 94
click at [416, 169] on button "Discard" at bounding box center [393, 170] width 100 height 16
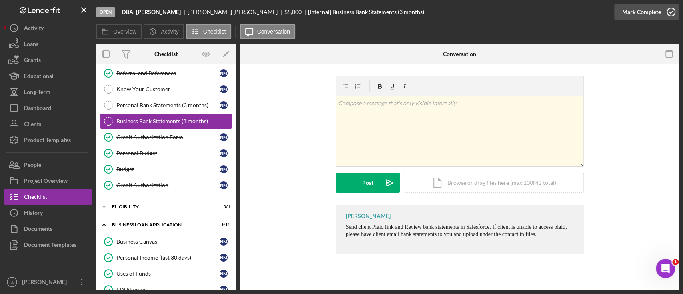
click at [641, 10] on div "Mark Complete" at bounding box center [641, 12] width 39 height 16
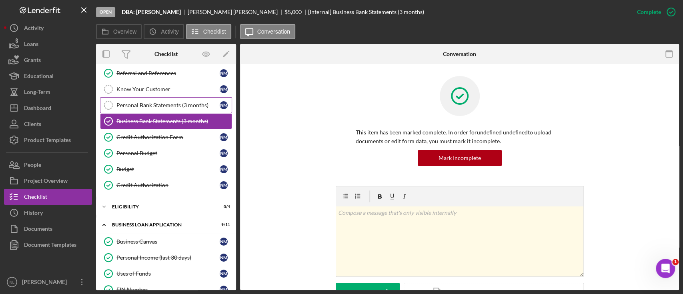
click at [196, 104] on div "Personal Bank Statements (3 months)" at bounding box center [167, 105] width 103 height 6
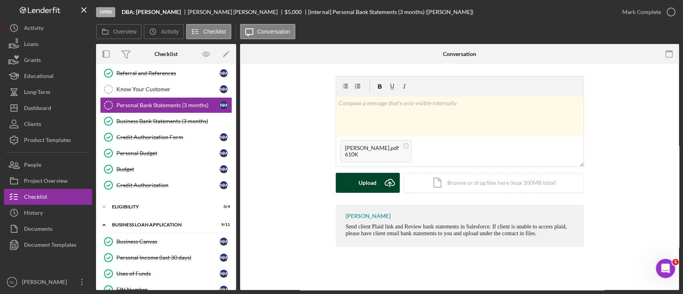
click at [363, 186] on div "Upload" at bounding box center [367, 183] width 18 height 20
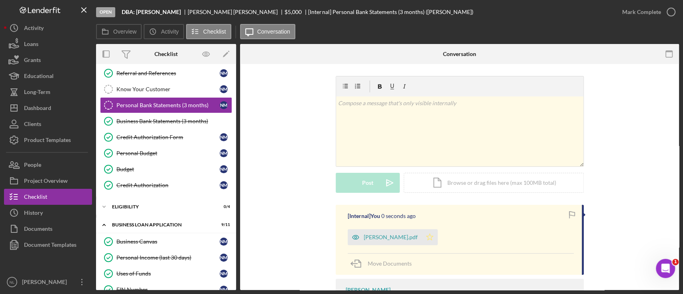
click at [426, 234] on polygon "button" at bounding box center [429, 237] width 7 height 6
click at [371, 245] on div "[Internal] You 1 second ago [PERSON_NAME].pdf Icon/Star Move Documents" at bounding box center [459, 240] width 248 height 70
click at [369, 241] on div "[PERSON_NAME].pdf" at bounding box center [384, 237] width 74 height 16
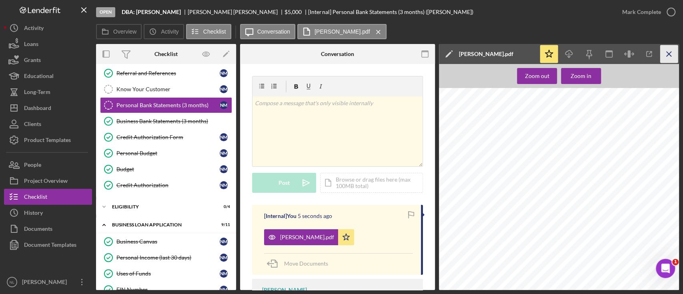
click at [663, 54] on icon "Icon/Menu Close" at bounding box center [669, 54] width 18 height 18
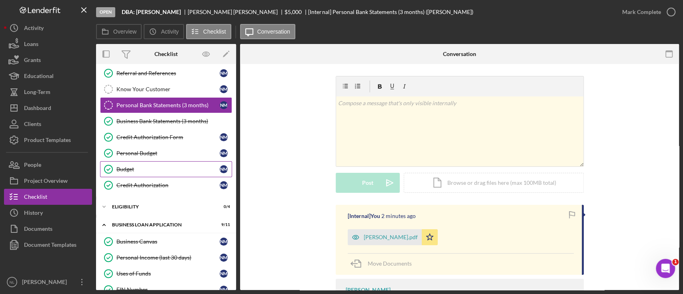
scroll to position [66, 0]
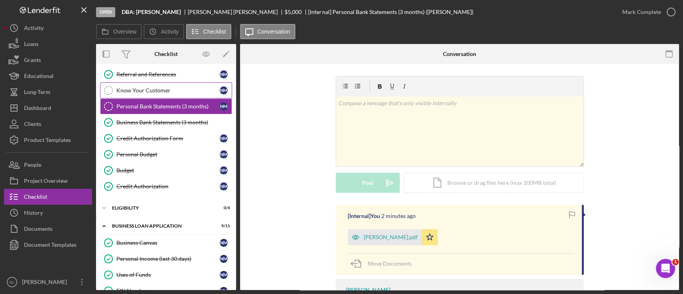
click at [142, 87] on div "Know Your Customer" at bounding box center [167, 90] width 103 height 6
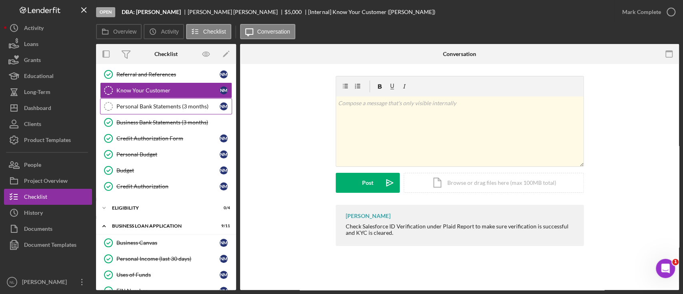
click at [184, 108] on div "Personal Bank Statements (3 months)" at bounding box center [167, 106] width 103 height 6
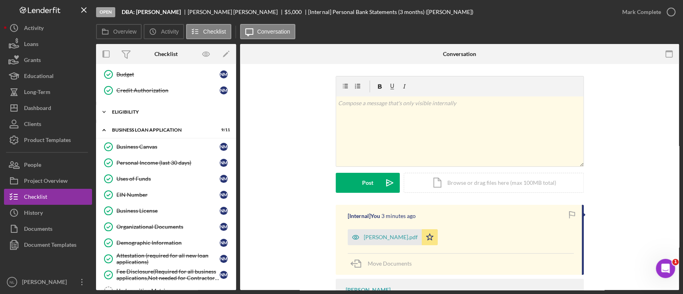
scroll to position [165, 0]
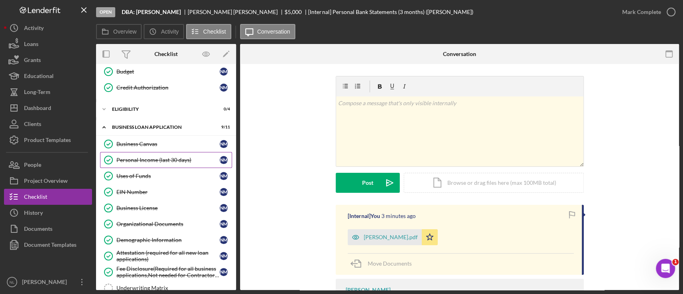
click at [166, 157] on div "Personal Income (last 30 days)" at bounding box center [167, 160] width 103 height 6
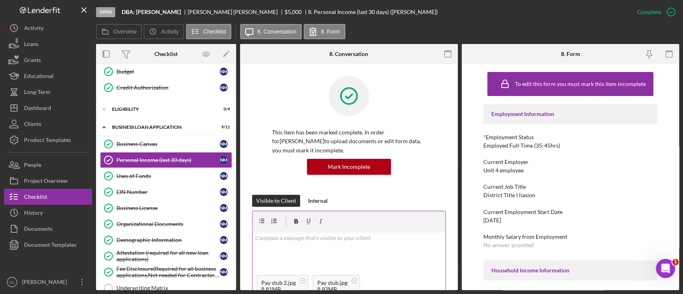
scroll to position [74, 0]
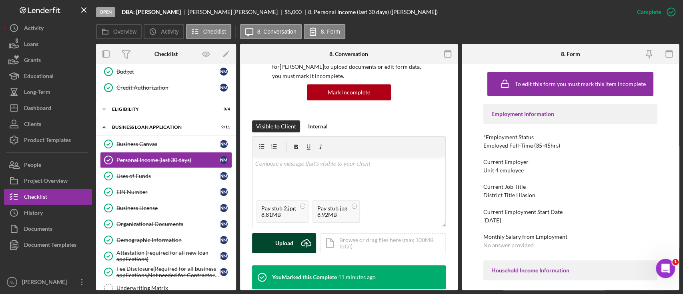
click at [293, 244] on button "Upload Icon/Upload" at bounding box center [284, 243] width 64 height 20
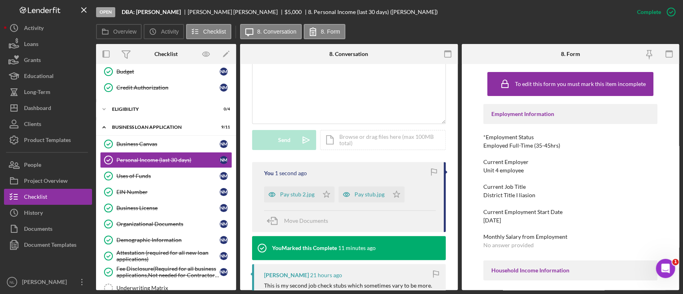
scroll to position [179, 0]
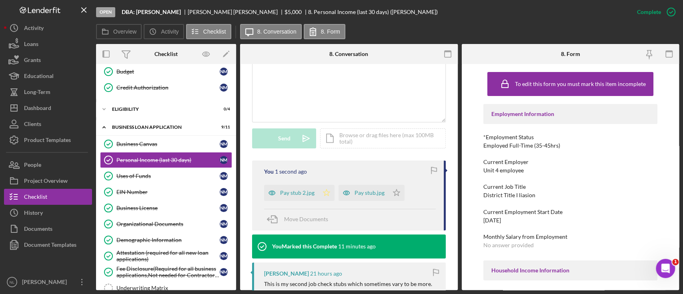
click at [324, 192] on polygon "button" at bounding box center [326, 192] width 7 height 6
click at [389, 193] on icon "Icon/Star" at bounding box center [396, 193] width 16 height 16
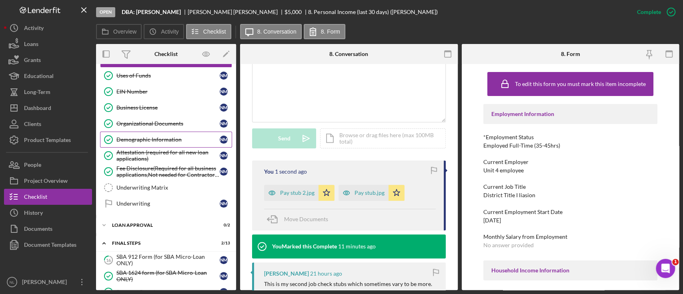
scroll to position [279, 0]
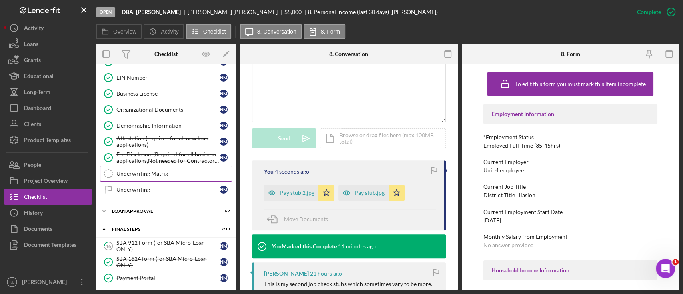
click at [140, 171] on div "Underwriting Matrix" at bounding box center [173, 173] width 115 height 6
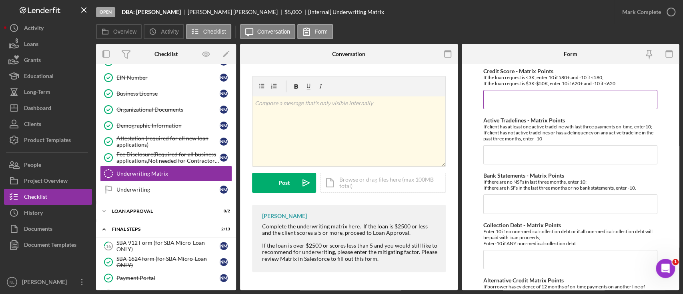
click at [499, 99] on input "Credit Score - Matrix Points" at bounding box center [570, 99] width 174 height 19
type input "-10"
click at [496, 154] on input "Active Tradelines - Matrix Points" at bounding box center [570, 154] width 174 height 19
type input "10"
click at [507, 202] on input "Bank Statements - Matrix Points" at bounding box center [570, 203] width 174 height 19
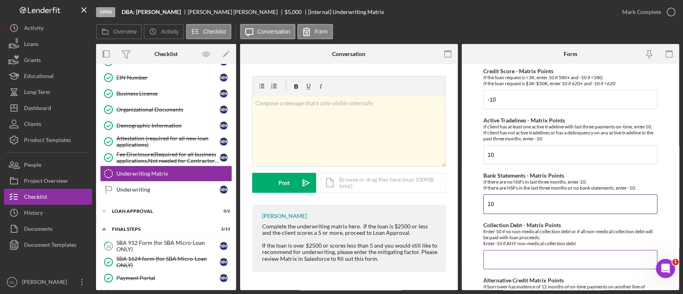
type input "10"
click at [506, 257] on input "Collection Debt - Matrix Points" at bounding box center [570, 259] width 174 height 19
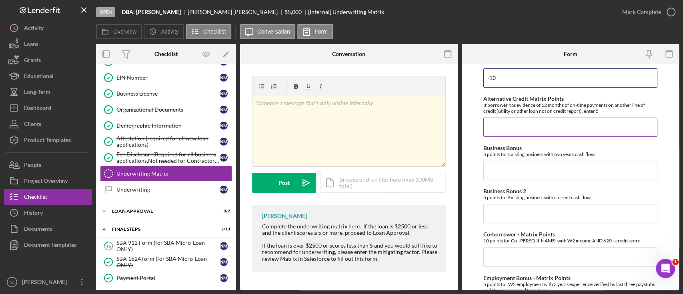
type input "-10"
click at [499, 126] on input "Alternative Credit Matrix Points" at bounding box center [570, 127] width 174 height 19
type input "0"
click at [494, 171] on input "Business Bonus" at bounding box center [570, 170] width 174 height 19
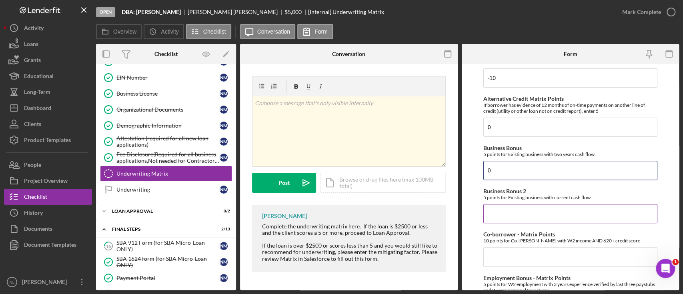
type input "0"
click at [503, 212] on input "Business Bonus 2" at bounding box center [570, 213] width 174 height 19
type input "0"
click at [506, 247] on input "Co-borrower - Matrix Points" at bounding box center [570, 256] width 174 height 19
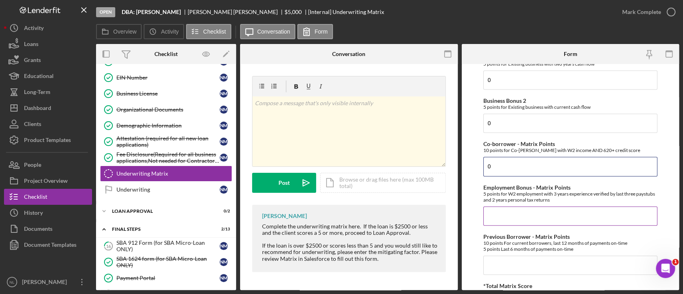
scroll to position [273, 0]
type input "0"
click at [504, 217] on input "Employment Bonus - Matrix Points" at bounding box center [570, 214] width 174 height 19
type input "0"
type input "5"
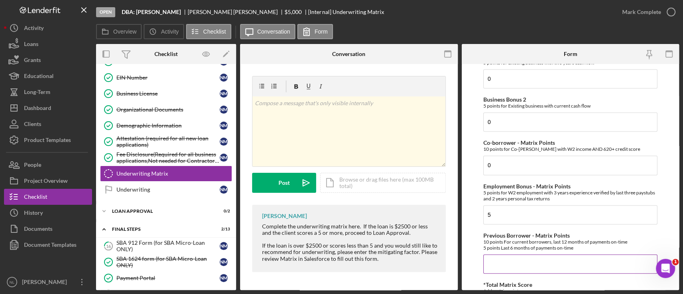
click at [511, 254] on input "Previous Borrower - Matrix Points" at bounding box center [570, 263] width 174 height 19
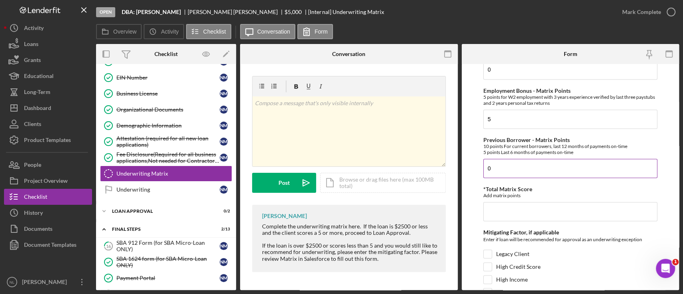
scroll to position [371, 0]
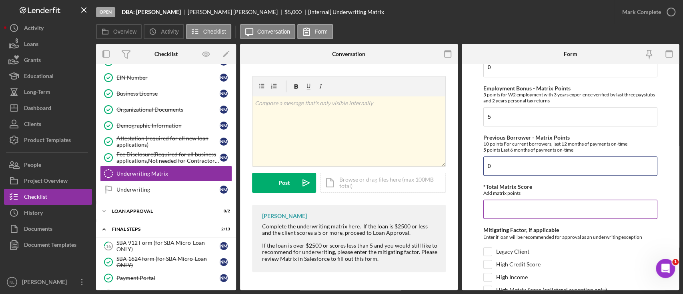
type input "0"
click at [501, 214] on input "*Total Matrix Score" at bounding box center [570, 209] width 174 height 19
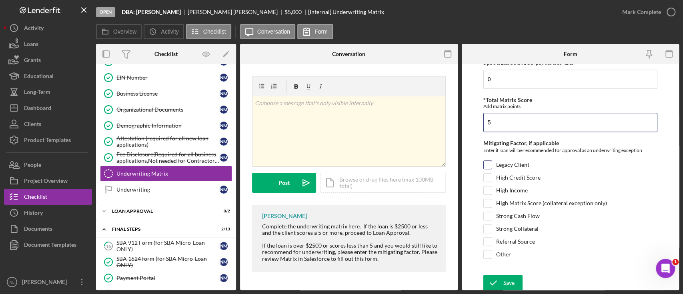
type input "5"
click at [488, 169] on div "Legacy Client" at bounding box center [570, 166] width 174 height 13
click at [487, 164] on input "Legacy Client" at bounding box center [487, 165] width 8 height 8
checkbox input "true"
click at [488, 186] on input "High Income" at bounding box center [487, 190] width 8 height 8
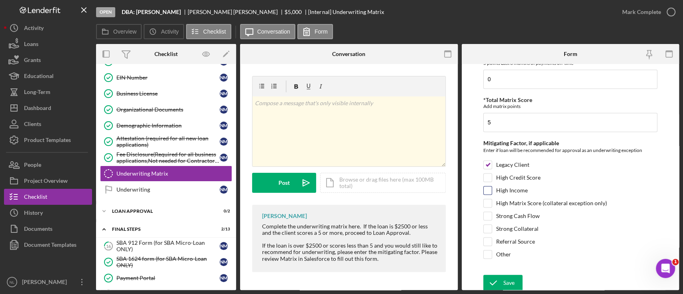
checkbox input "true"
click at [487, 164] on input "Legacy Client" at bounding box center [487, 165] width 8 height 8
checkbox input "false"
click at [489, 239] on input "Referral Source" at bounding box center [487, 242] width 8 height 8
click at [487, 234] on div "Strong Collateral" at bounding box center [570, 230] width 174 height 13
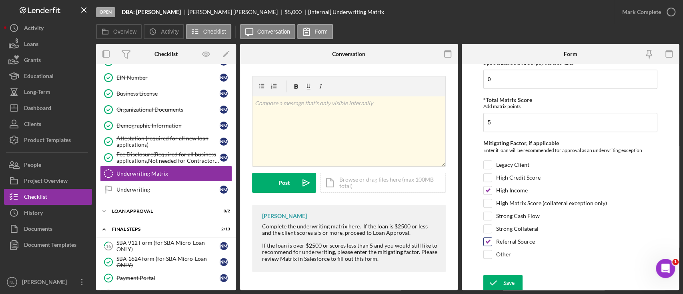
click at [487, 239] on input "Referral Source" at bounding box center [487, 242] width 8 height 8
checkbox input "false"
click at [505, 281] on div "Save" at bounding box center [508, 283] width 11 height 16
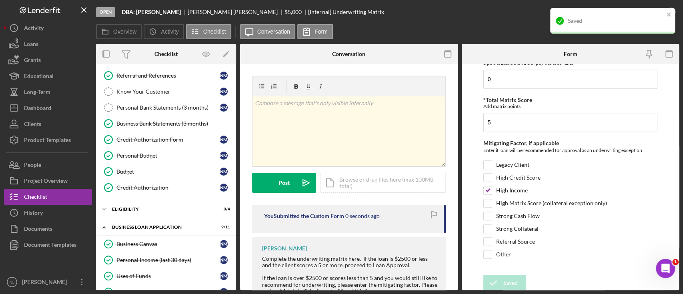
scroll to position [64, 0]
click at [162, 258] on div "Personal Income (last 30 days)" at bounding box center [167, 261] width 103 height 6
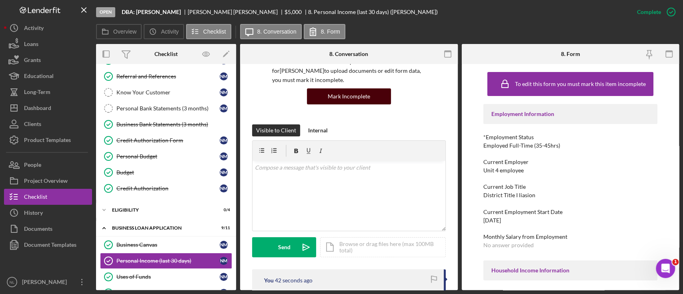
scroll to position [67, 0]
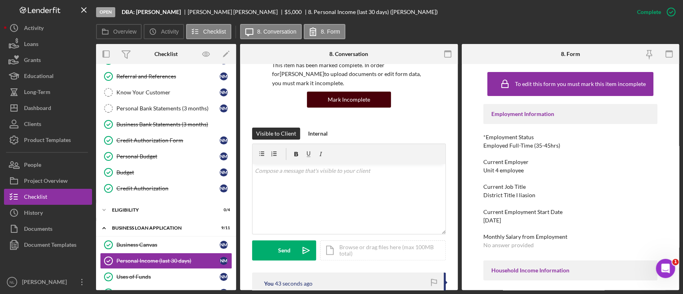
click at [345, 99] on div "Mark Incomplete" at bounding box center [349, 100] width 42 height 16
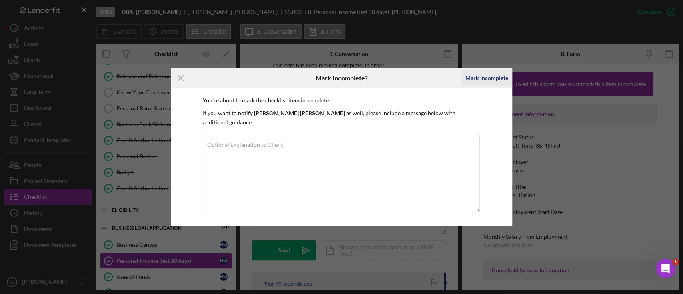
click at [482, 86] on div "Mark Incomplete" at bounding box center [486, 78] width 43 height 16
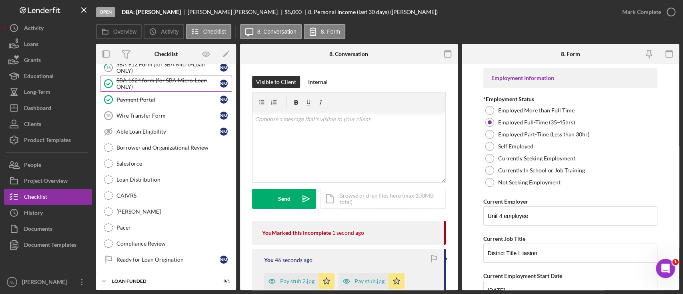
scroll to position [391, 0]
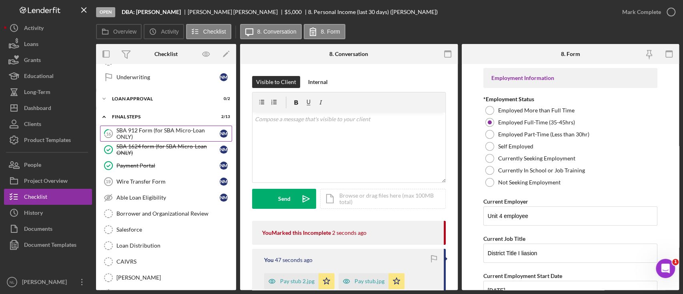
click at [163, 128] on div "SBA 912 Form (for SBA Micro-Loan ONLY)" at bounding box center [167, 133] width 103 height 13
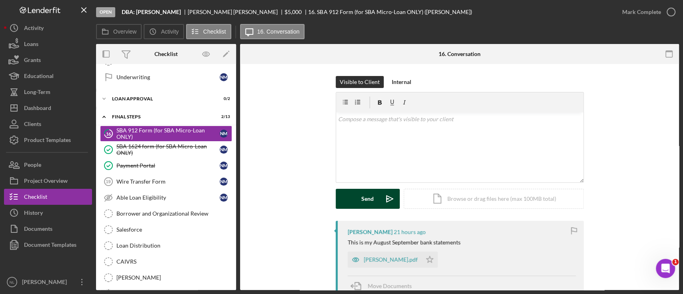
scroll to position [131, 0]
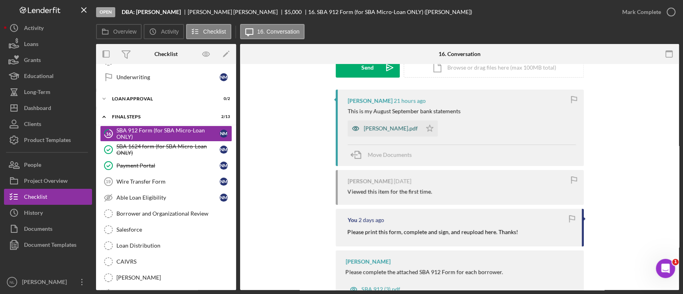
click at [377, 123] on div "[PERSON_NAME].pdf" at bounding box center [384, 128] width 74 height 16
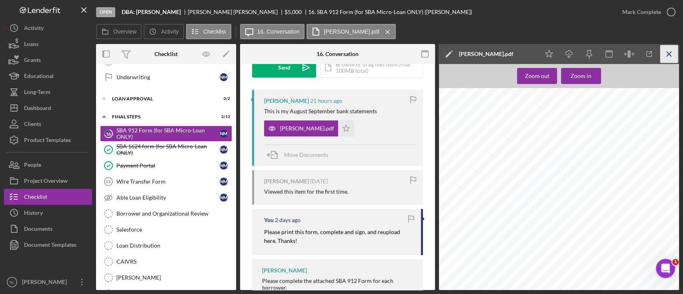
click at [669, 49] on icon "Icon/Menu Close" at bounding box center [669, 54] width 18 height 18
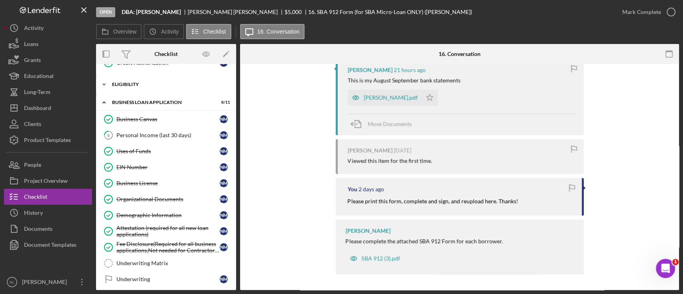
scroll to position [233, 0]
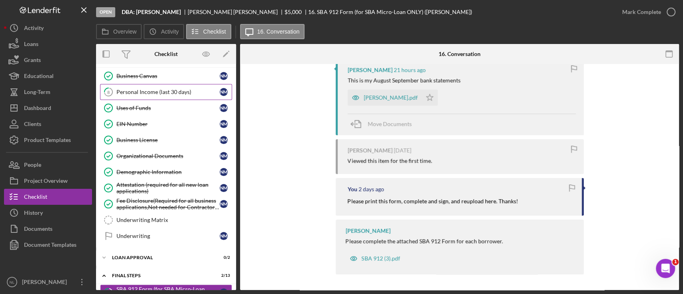
click at [154, 96] on link "8 Personal Income (last 30 days) N M" at bounding box center [166, 92] width 132 height 16
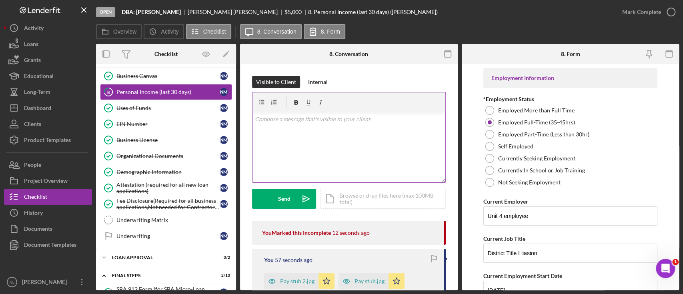
click at [378, 144] on div "v Color teal Color pink Remove color Add row above Add row below Add column bef…" at bounding box center [348, 147] width 193 height 70
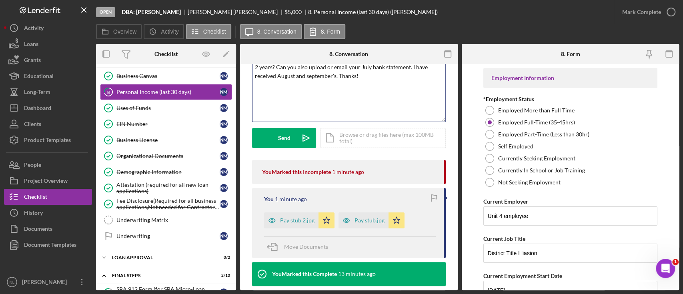
scroll to position [56, 0]
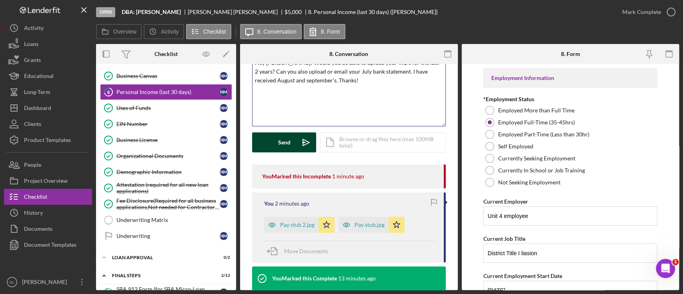
click at [285, 141] on div "Send" at bounding box center [284, 142] width 12 height 20
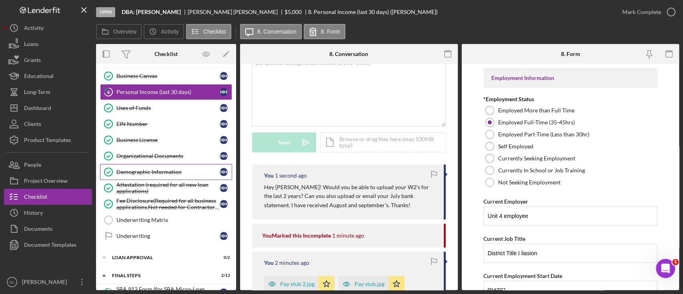
click at [201, 171] on div "Demographic Information" at bounding box center [167, 172] width 103 height 6
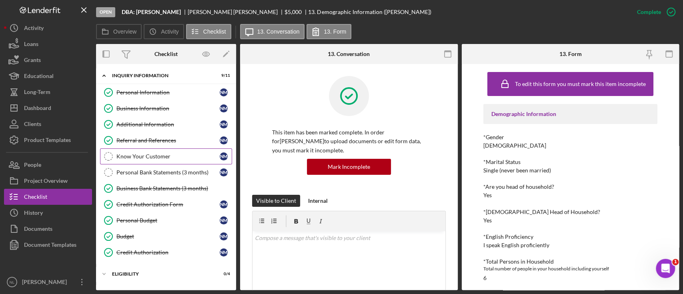
click at [182, 149] on link "Know Your Customer Know Your Customer N M" at bounding box center [166, 156] width 132 height 16
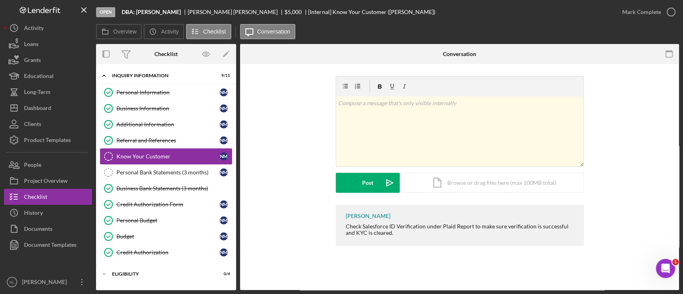
click at [182, 163] on link "Know Your Customer Know Your Customer N M" at bounding box center [166, 156] width 132 height 16
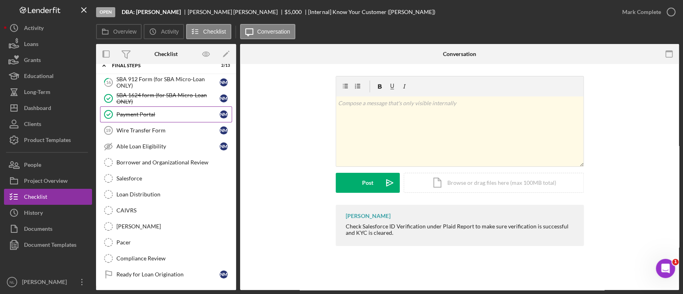
scroll to position [442, 0]
click at [149, 91] on link "SBA 1624 form (for SBA Micro-Loan ONLY) SBA 1624 form (for SBA Micro-Loan ONLY)…" at bounding box center [166, 99] width 132 height 16
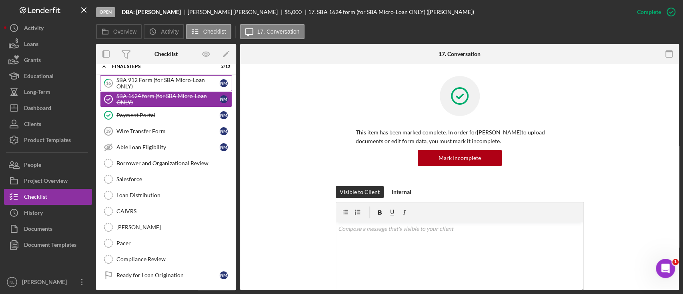
click at [150, 83] on div "SBA 912 Form (for SBA Micro-Loan ONLY)" at bounding box center [167, 83] width 103 height 13
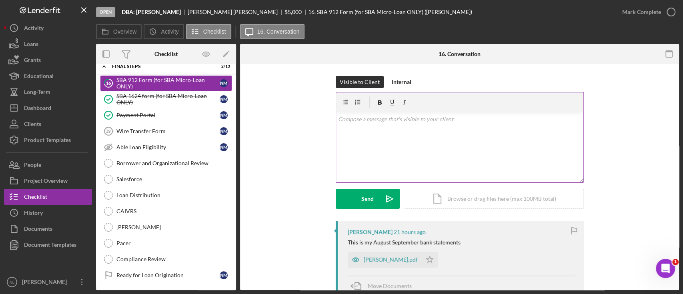
scroll to position [162, 0]
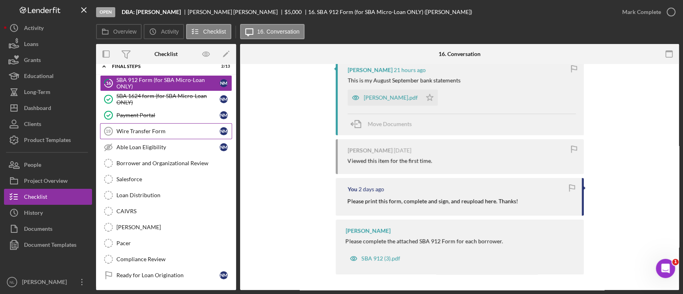
click at [134, 128] on div "Wire Transfer Form" at bounding box center [167, 131] width 103 height 6
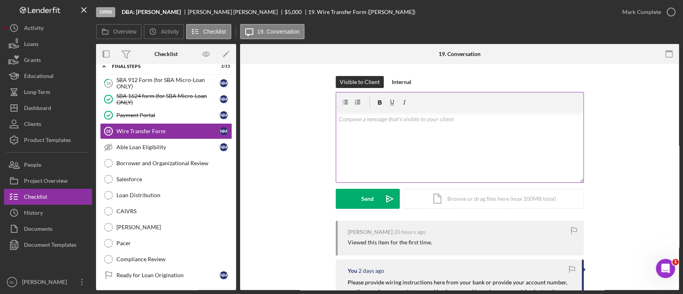
scroll to position [95, 0]
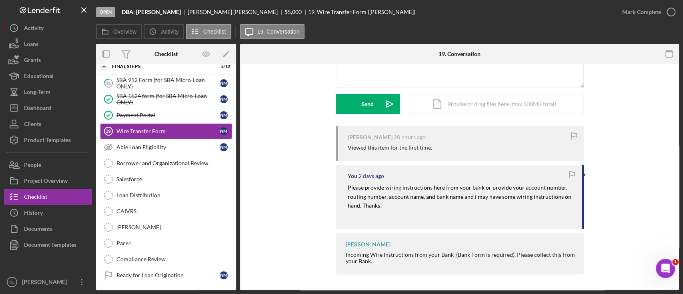
click at [384, 198] on mark "Please provide wiring instructions here from your bank or provide your account …" at bounding box center [459, 196] width 225 height 25
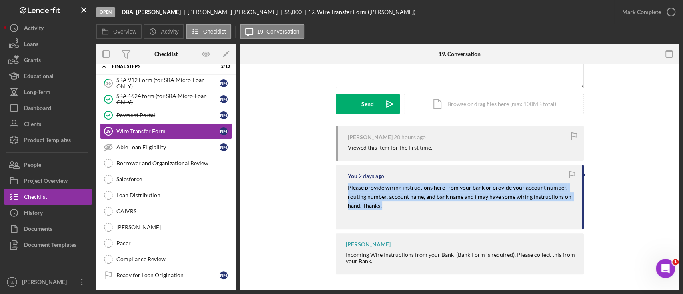
click at [384, 198] on mark "Please provide wiring instructions here from your bank or provide your account …" at bounding box center [459, 196] width 225 height 25
copy mark "Please provide wiring instructions here from your bank or provide your account …"
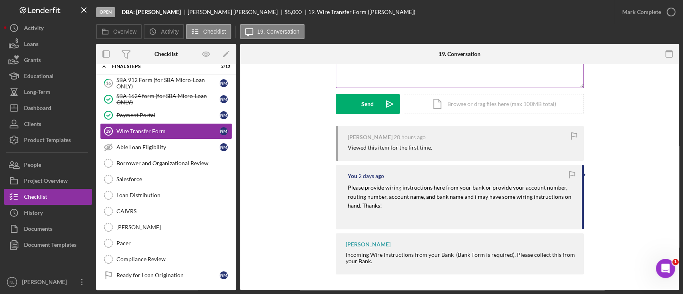
click at [397, 79] on div "v Color teal Color pink Remove color Add row above Add row below Add column bef…" at bounding box center [459, 53] width 247 height 70
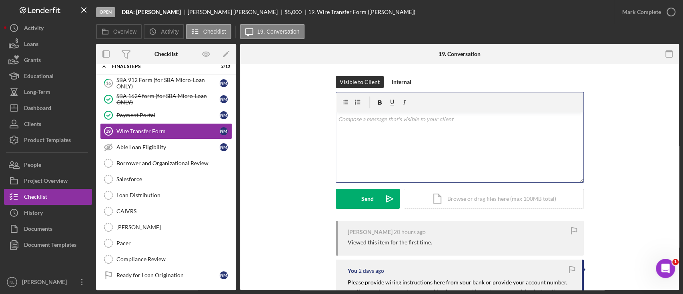
click at [365, 132] on div "v Color teal Color pink Remove color Add row above Add row below Add column bef…" at bounding box center [459, 147] width 247 height 70
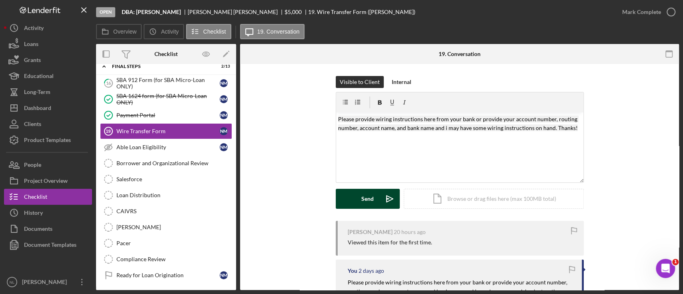
click at [368, 197] on div "Send" at bounding box center [367, 199] width 12 height 20
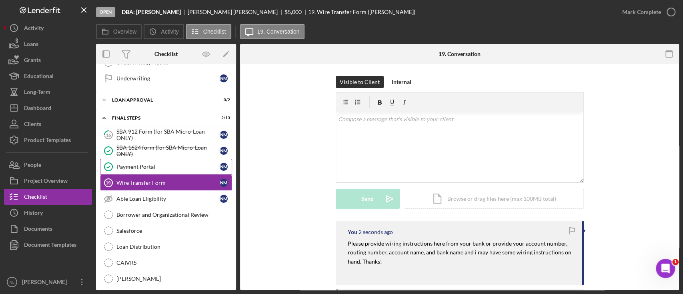
scroll to position [390, 0]
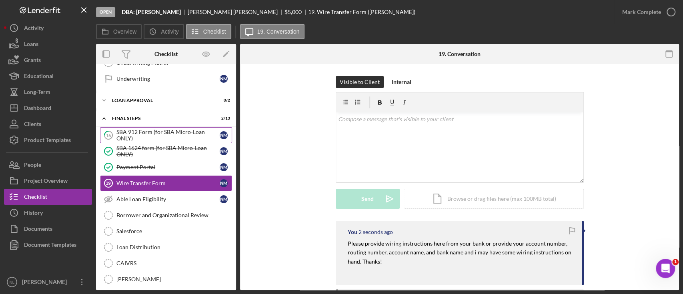
click at [147, 136] on div "SBA 912 Form (for SBA Micro-Loan ONLY)" at bounding box center [167, 135] width 103 height 13
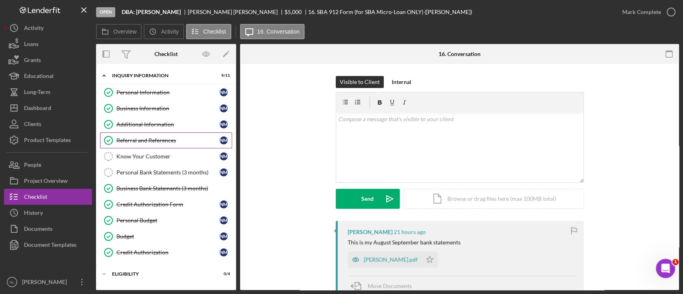
click at [162, 142] on div "Referral and References" at bounding box center [167, 140] width 103 height 6
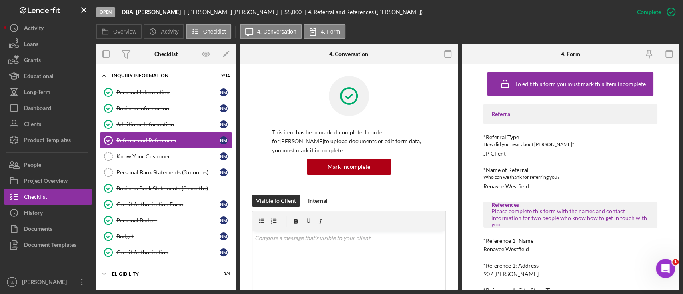
click at [157, 146] on link "Referral and References [PERSON_NAME] and References N M" at bounding box center [166, 140] width 132 height 16
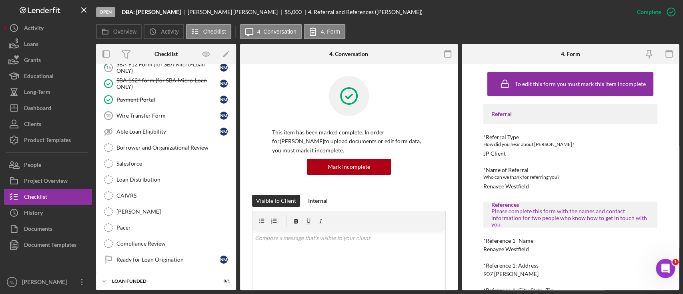
scroll to position [334, 0]
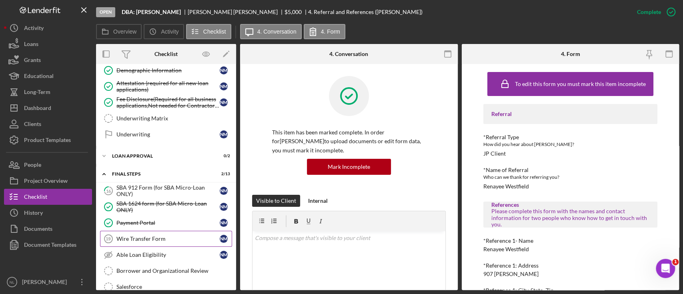
click at [147, 236] on div "Wire Transfer Form" at bounding box center [167, 239] width 103 height 6
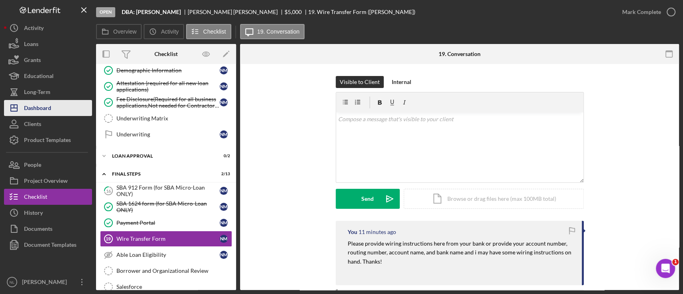
click at [32, 104] on div "Dashboard" at bounding box center [37, 109] width 27 height 18
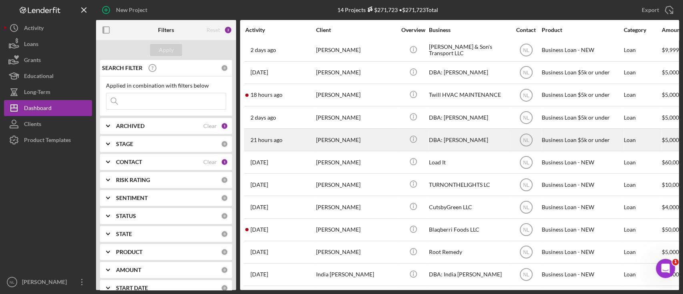
scroll to position [54, 0]
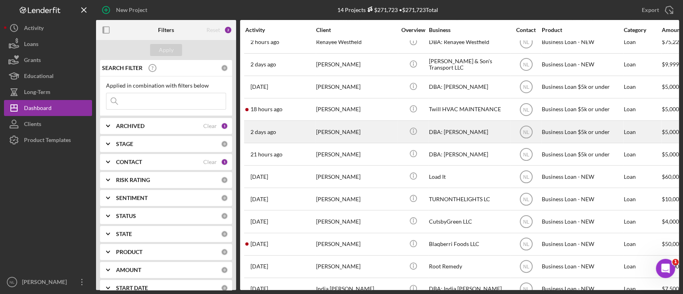
click at [327, 132] on div "[PERSON_NAME]" at bounding box center [356, 131] width 80 height 21
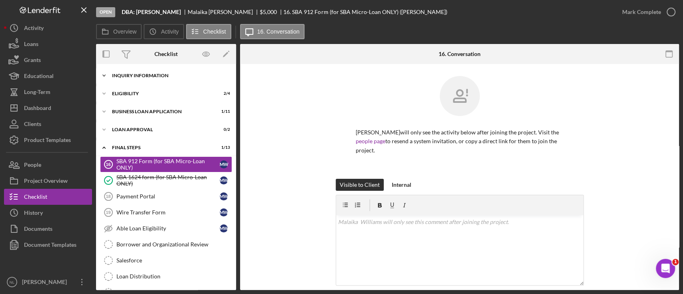
click at [157, 80] on div "Icon/Expander INQUIRY INFORMATION 2 / 11" at bounding box center [166, 76] width 140 height 16
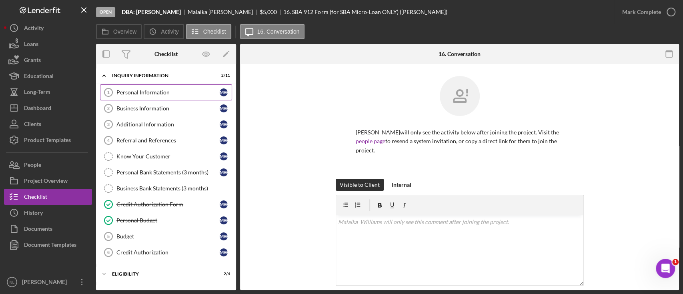
click at [155, 95] on div "Personal Information" at bounding box center [167, 92] width 103 height 6
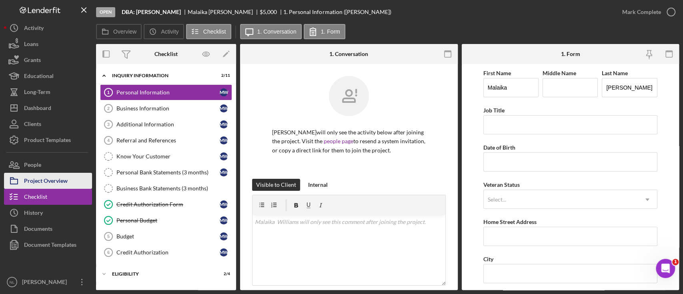
click at [53, 173] on div "Project Overview" at bounding box center [46, 182] width 44 height 18
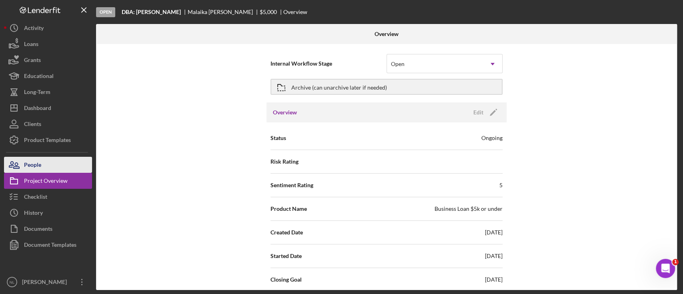
click at [44, 163] on button "People" at bounding box center [48, 165] width 88 height 16
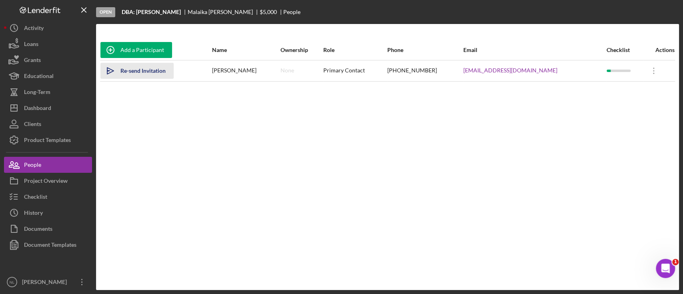
click at [149, 71] on div "Re-send Invitation" at bounding box center [142, 71] width 45 height 16
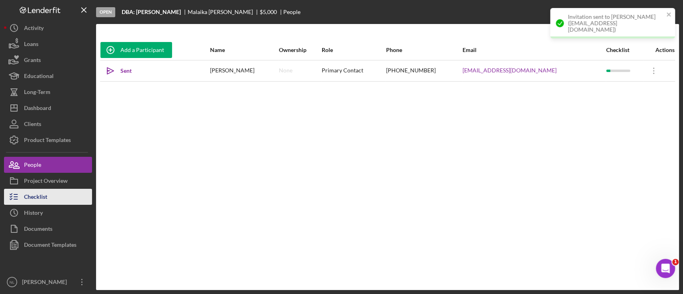
click at [61, 190] on button "Checklist" at bounding box center [48, 197] width 88 height 16
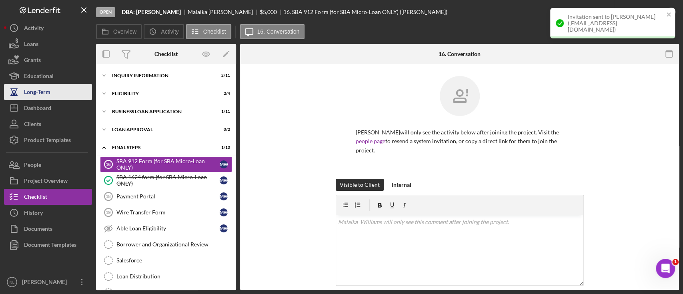
click at [40, 99] on div "Long-Term" at bounding box center [37, 93] width 26 height 18
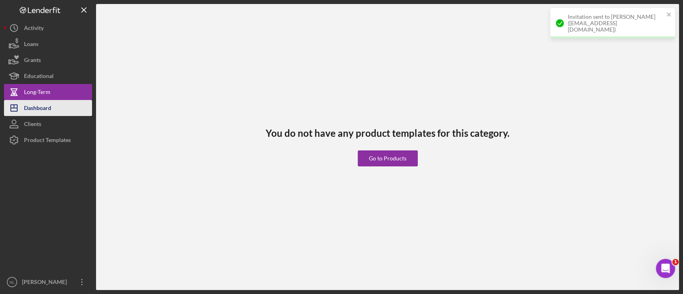
click at [39, 107] on div "Dashboard" at bounding box center [37, 109] width 27 height 18
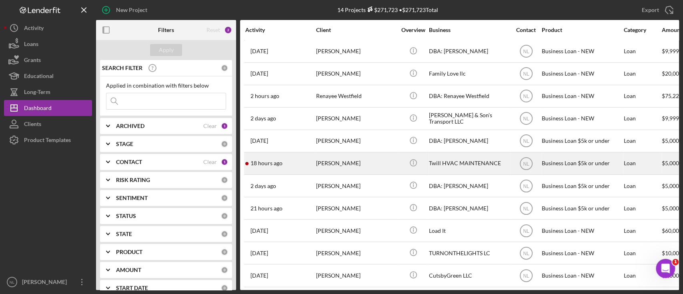
click at [339, 165] on div "[PERSON_NAME]" at bounding box center [356, 163] width 80 height 21
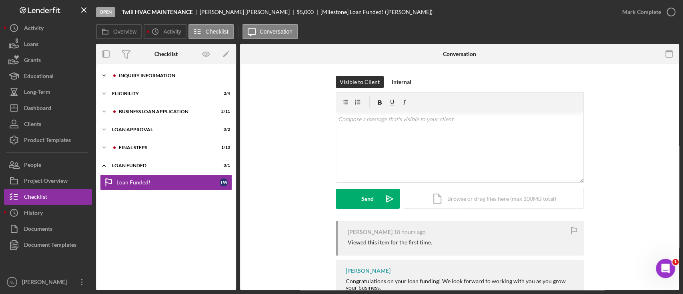
click at [148, 72] on div "Icon/Expander INQUIRY INFORMATION 2 / 11" at bounding box center [166, 76] width 140 height 16
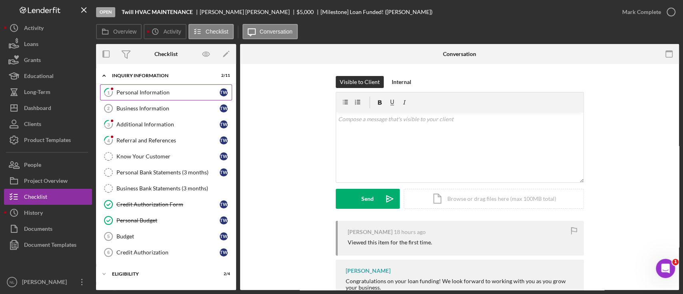
click at [162, 86] on link "1 Personal Information T W" at bounding box center [166, 92] width 132 height 16
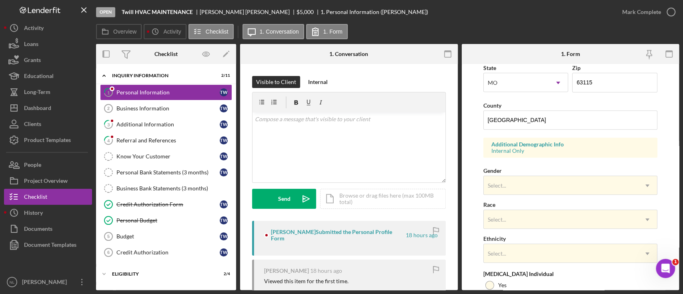
scroll to position [307, 0]
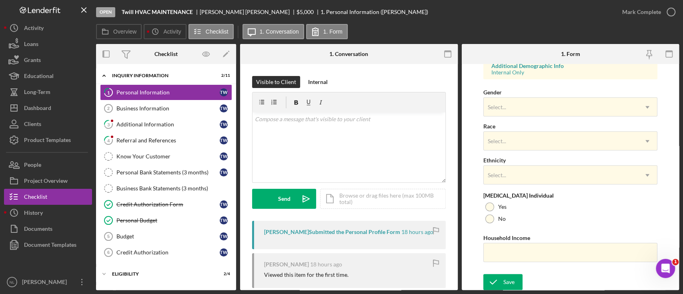
click at [505, 270] on form "First Name [PERSON_NAME] Middle Name Last Name [PERSON_NAME] Job Title Owner Da…" at bounding box center [570, 177] width 218 height 226
click at [501, 276] on icon "submit" at bounding box center [493, 282] width 20 height 20
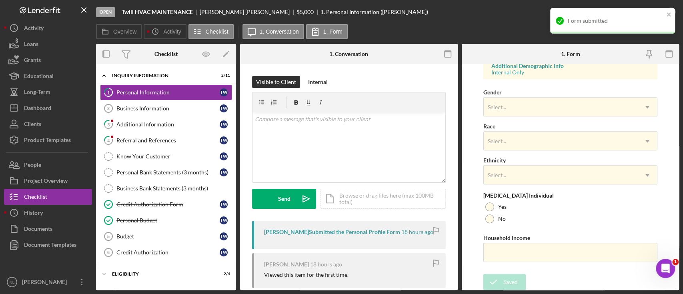
click at [672, 12] on div "Form submitted" at bounding box center [612, 21] width 125 height 26
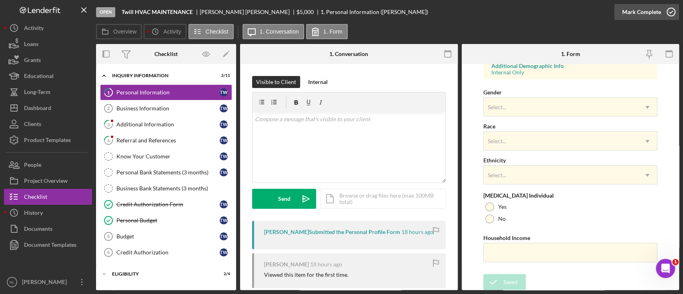
click at [649, 15] on div "Mark Complete" at bounding box center [641, 12] width 39 height 16
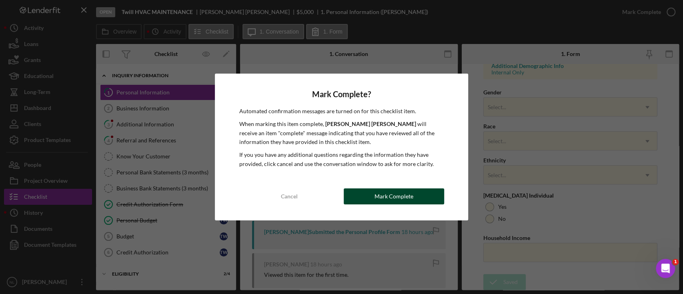
click at [351, 197] on button "Mark Complete" at bounding box center [393, 196] width 100 height 16
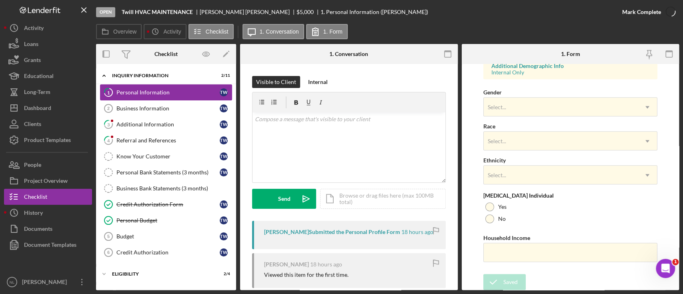
scroll to position [147, 0]
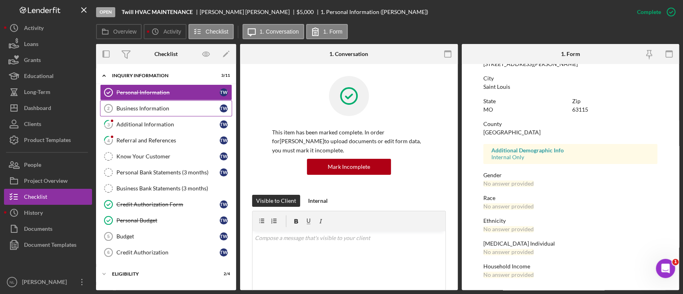
click at [153, 104] on link "Business Information 2 Business Information T W" at bounding box center [166, 108] width 132 height 16
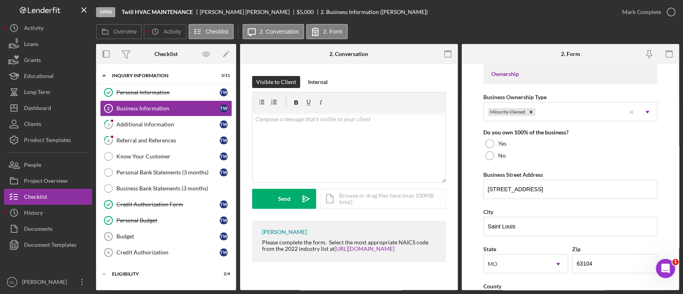
scroll to position [371, 0]
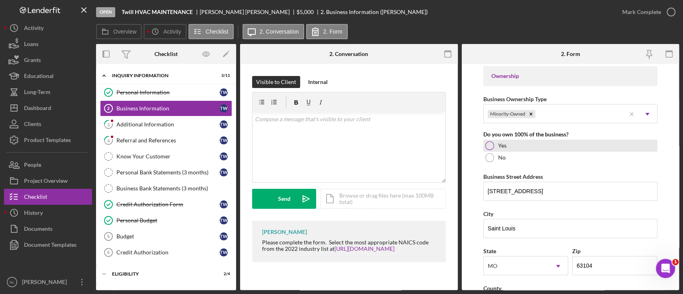
click at [484, 144] on div "Yes" at bounding box center [570, 146] width 174 height 12
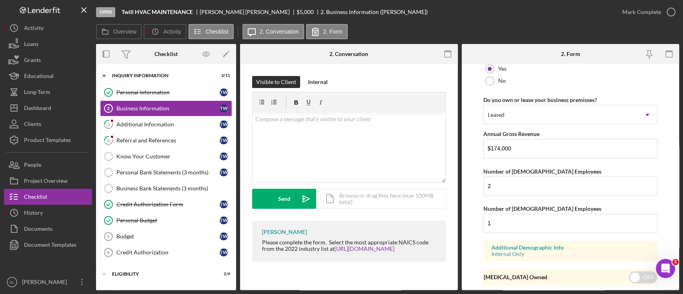
scroll to position [660, 0]
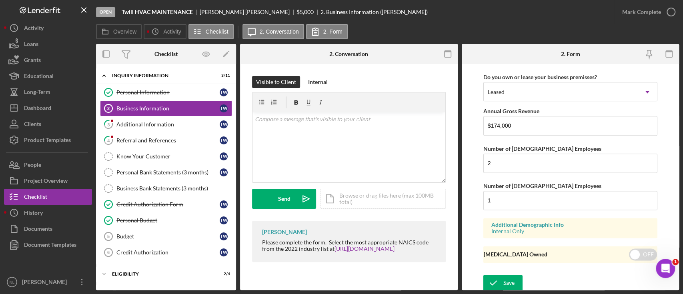
click at [497, 270] on form "Business Name Twill HVAC MAINTENANCE DBA T-Will fix it Business Start Date [DAT…" at bounding box center [570, 177] width 218 height 226
click at [497, 282] on icon "submit" at bounding box center [493, 283] width 20 height 20
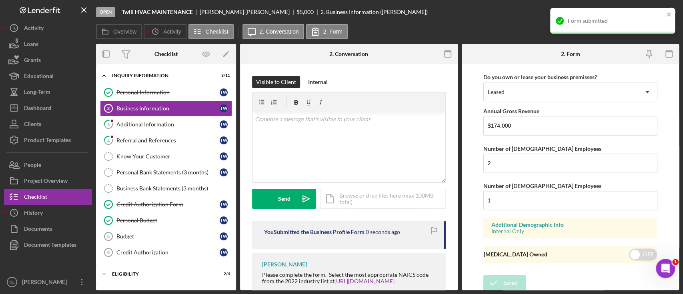
click at [663, 12] on div "Form submitted" at bounding box center [612, 21] width 125 height 26
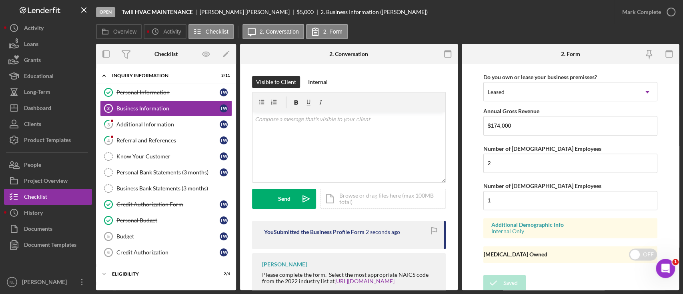
click at [642, 15] on div "Mark Complete" at bounding box center [641, 12] width 39 height 16
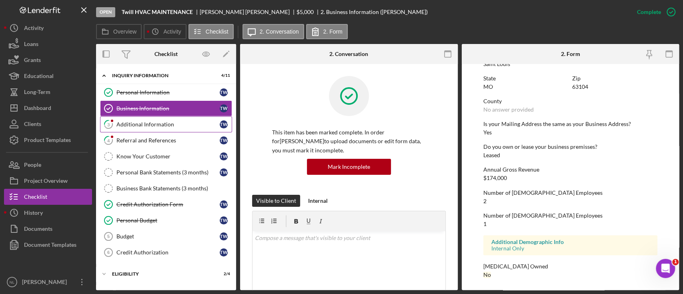
click at [166, 129] on link "3 Additional Information T W" at bounding box center [166, 124] width 132 height 16
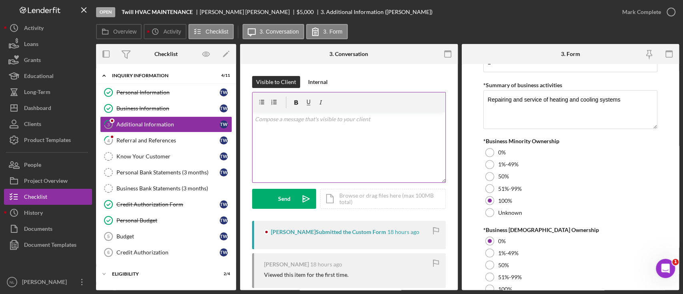
scroll to position [952, 0]
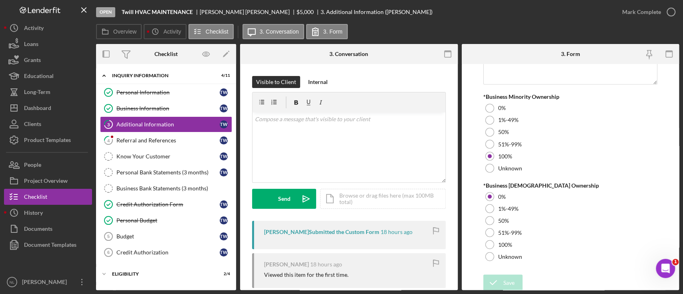
click at [631, 20] on div "Mark Complete" at bounding box center [646, 12] width 65 height 24
click at [623, 18] on div "Mark Complete" at bounding box center [641, 12] width 39 height 16
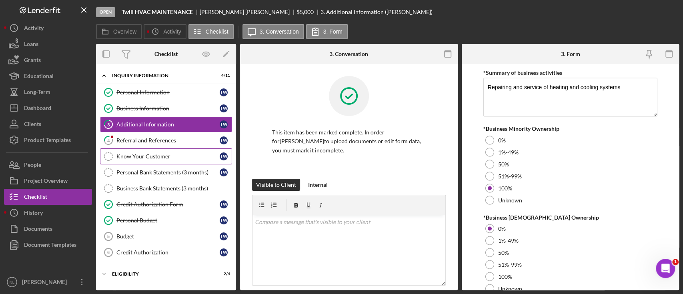
scroll to position [0, 0]
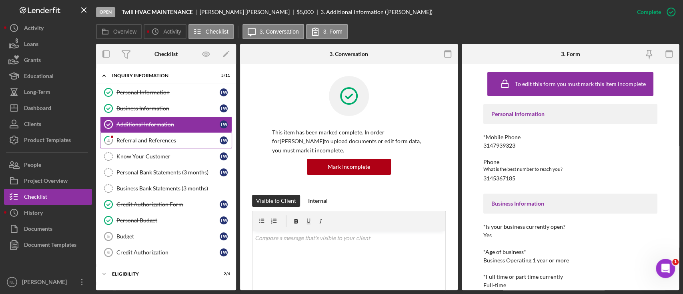
click at [126, 136] on link "4 Referral and References T W" at bounding box center [166, 140] width 132 height 16
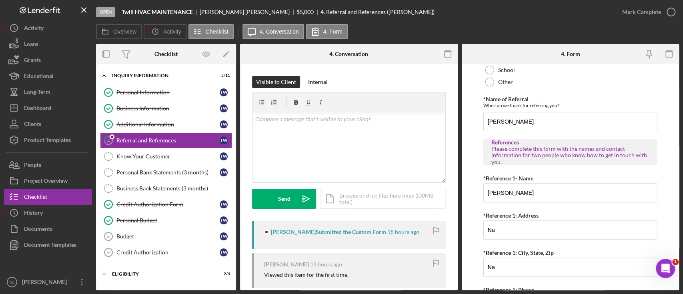
scroll to position [381, 0]
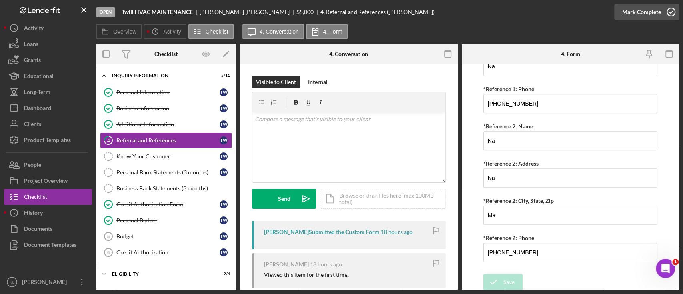
click at [626, 14] on div "Mark Complete" at bounding box center [641, 12] width 39 height 16
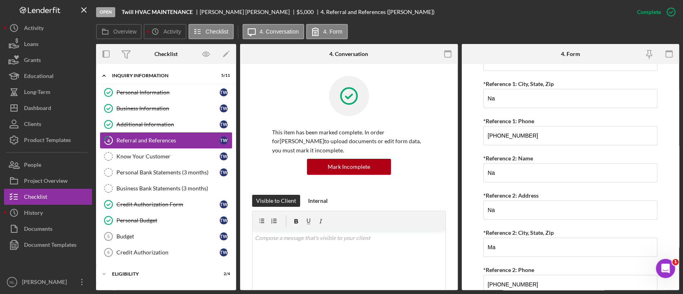
scroll to position [0, 0]
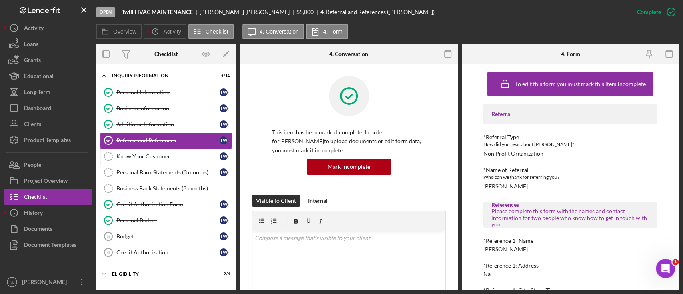
click at [168, 157] on div "Know Your Customer" at bounding box center [167, 156] width 103 height 6
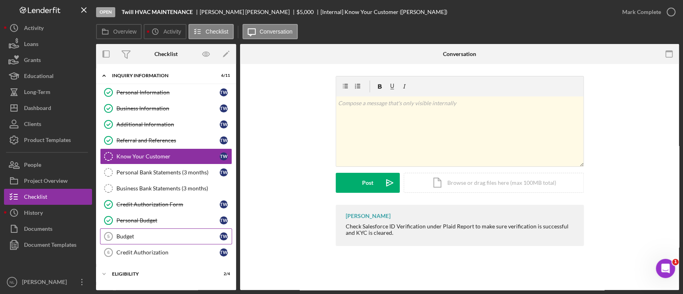
click at [156, 234] on div "Budget" at bounding box center [167, 236] width 103 height 6
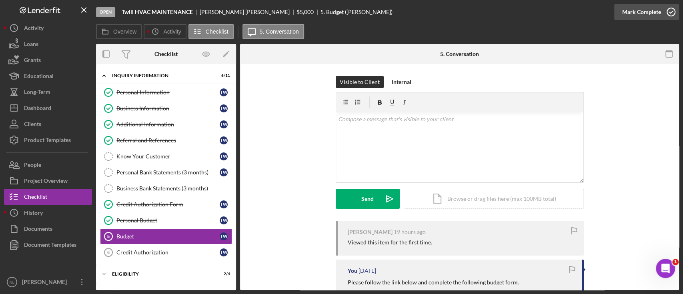
click at [628, 16] on div "Mark Complete" at bounding box center [641, 12] width 39 height 16
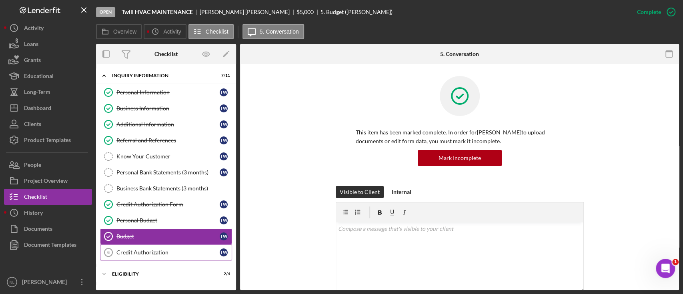
click at [153, 258] on link "Credit Authorization 6 Credit Authorization T W" at bounding box center [166, 252] width 132 height 16
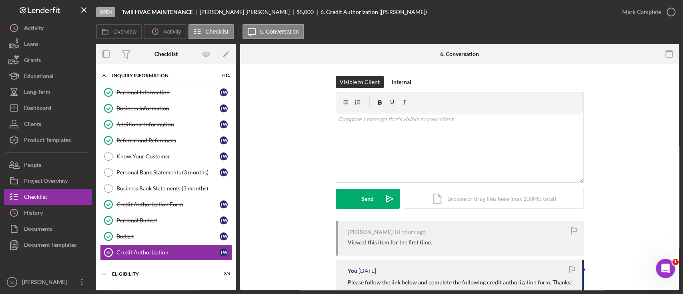
scroll to position [89, 0]
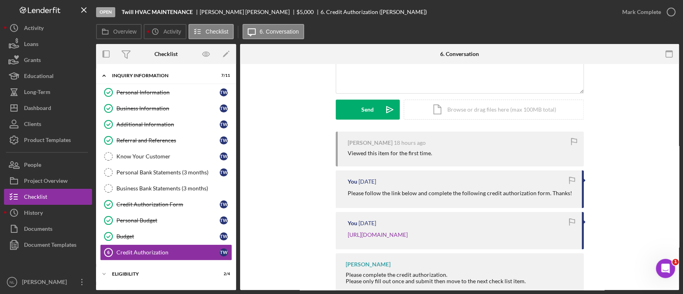
click at [387, 195] on p "Please follow the link below and complete the following credit authorization fo…" at bounding box center [459, 193] width 224 height 9
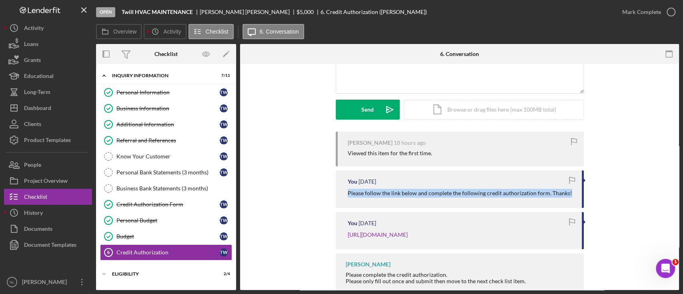
click at [387, 195] on p "Please follow the link below and complete the following credit authorization fo…" at bounding box center [459, 193] width 224 height 9
copy div "Please follow the link below and complete the following credit authorization fo…"
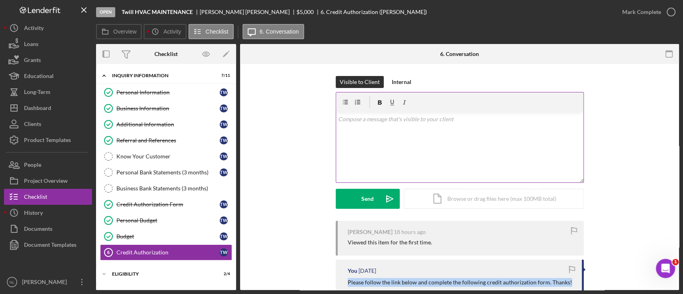
click at [395, 135] on div "v Color teal Color pink Remove color Add row above Add row below Add column bef…" at bounding box center [459, 147] width 247 height 70
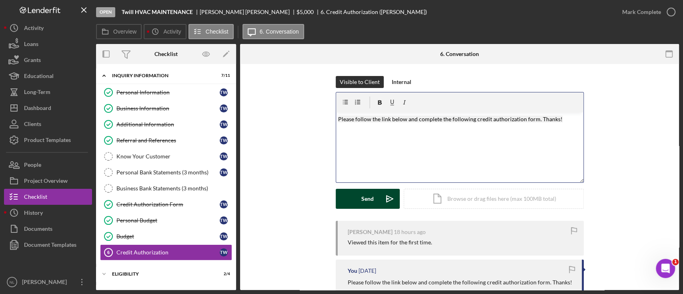
click at [384, 194] on icon "Icon/icon-invite-send" at bounding box center [389, 199] width 20 height 20
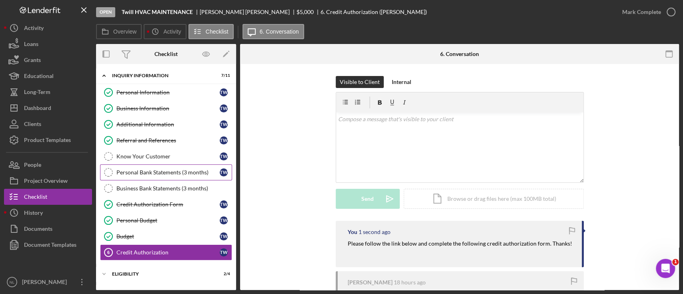
scroll to position [87, 0]
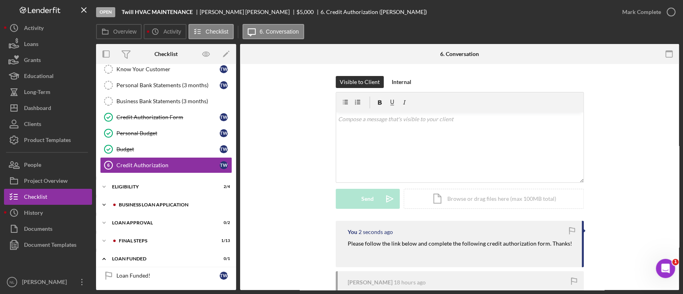
click at [122, 202] on div "BUSINESS LOAN APPLICATION" at bounding box center [172, 204] width 107 height 5
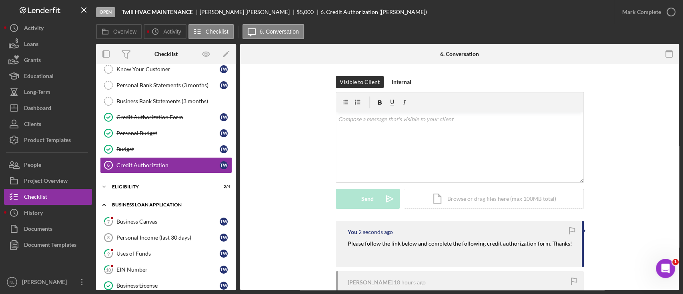
scroll to position [160, 0]
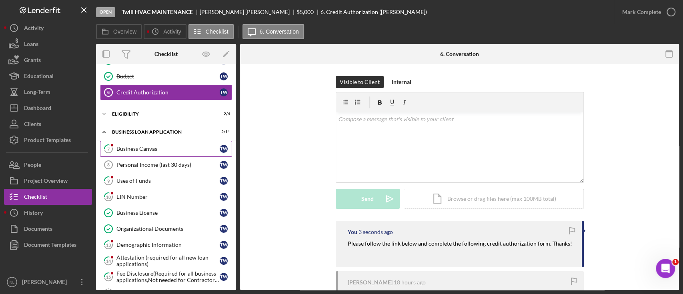
click at [130, 147] on div "Business Canvas" at bounding box center [167, 149] width 103 height 6
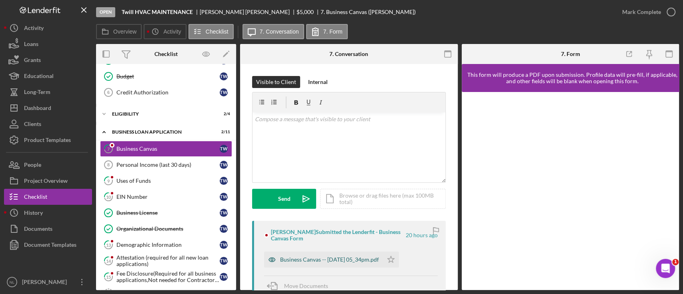
click at [351, 261] on div "Business Canvas -- [DATE] 05_34pm.pdf" at bounding box center [329, 259] width 99 height 6
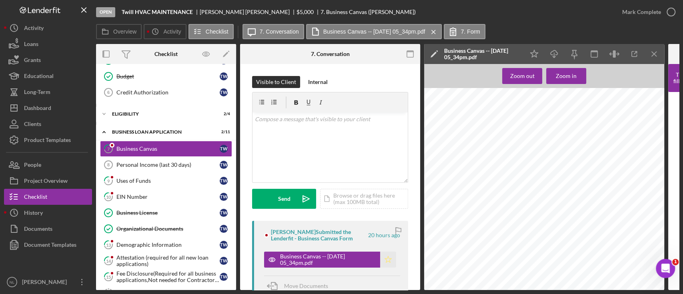
click at [389, 260] on icon "Icon/Star" at bounding box center [388, 260] width 16 height 16
click at [649, 50] on icon "Icon/Menu Close" at bounding box center [654, 54] width 18 height 18
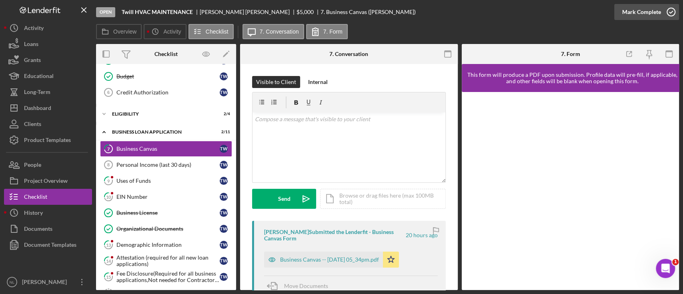
click at [637, 8] on div "Mark Complete" at bounding box center [641, 12] width 39 height 16
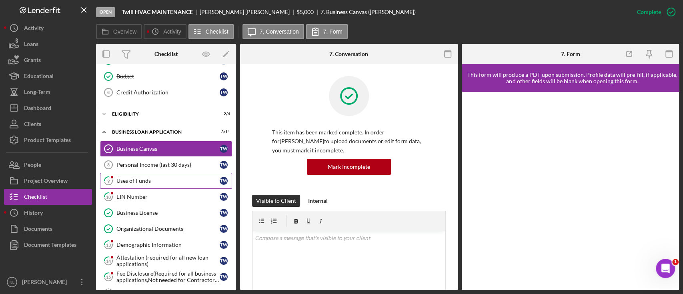
click at [150, 174] on link "9 Uses of Funds T W" at bounding box center [166, 181] width 132 height 16
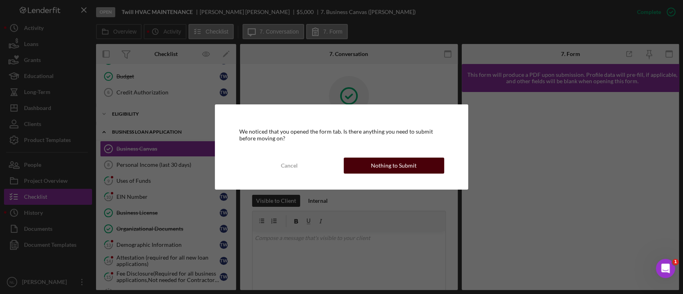
click at [426, 159] on button "Nothing to Submit" at bounding box center [393, 166] width 100 height 16
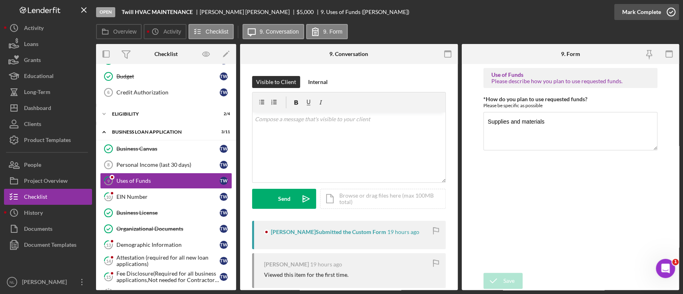
click at [640, 17] on div "Mark Complete" at bounding box center [641, 12] width 39 height 16
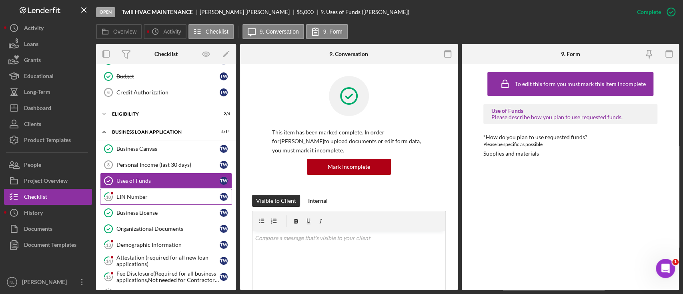
click at [141, 195] on div "EIN Number" at bounding box center [167, 197] width 103 height 6
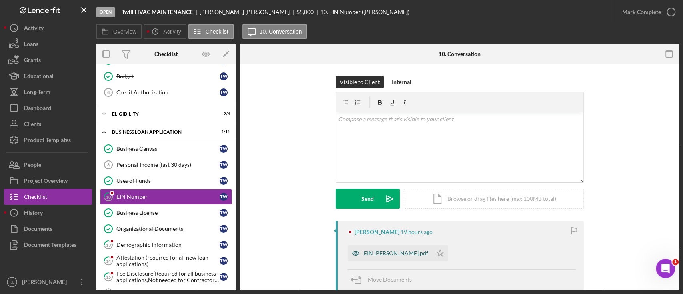
click at [377, 255] on div "EIN [PERSON_NAME].pdf" at bounding box center [395, 253] width 64 height 6
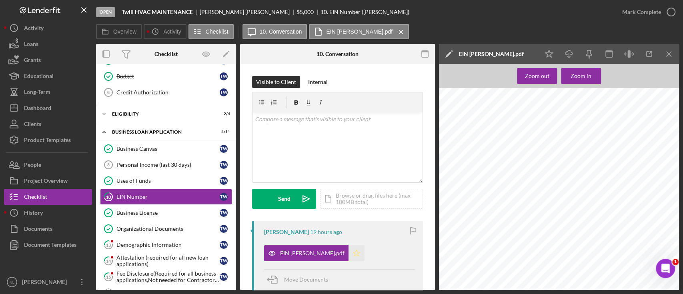
click at [348, 259] on icon "Icon/Star" at bounding box center [356, 253] width 16 height 16
click at [665, 56] on icon "Icon/Menu Close" at bounding box center [669, 54] width 18 height 18
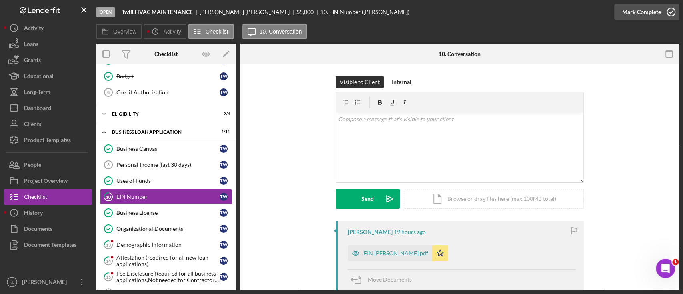
click at [628, 16] on div "Mark Complete" at bounding box center [641, 12] width 39 height 16
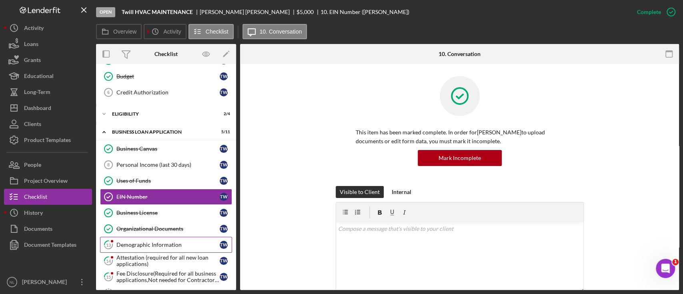
click at [153, 237] on link "13 Demographic Information T W" at bounding box center [166, 245] width 132 height 16
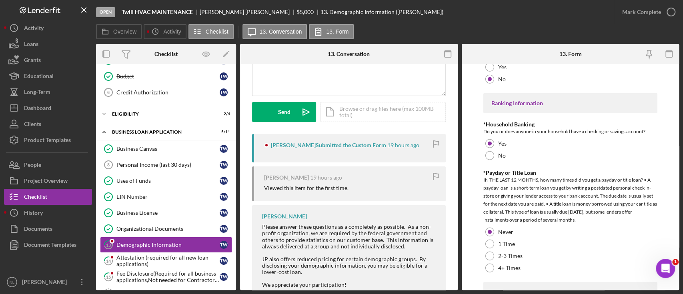
scroll to position [1657, 0]
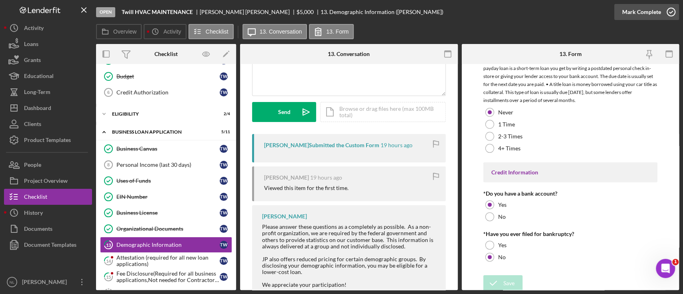
click at [630, 8] on div "Mark Complete" at bounding box center [641, 12] width 39 height 16
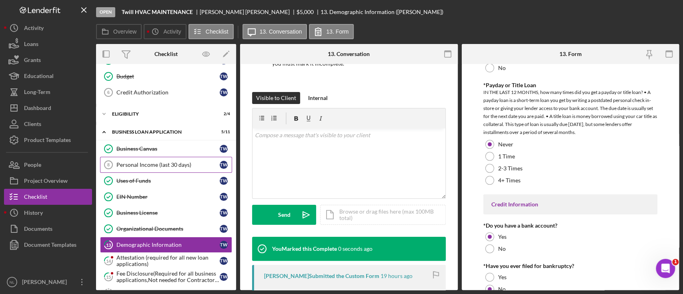
scroll to position [0, 0]
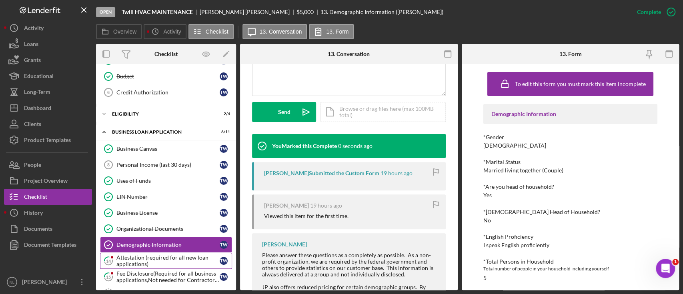
click at [154, 254] on div "Attestation (required for all new loan applications)" at bounding box center [167, 260] width 103 height 13
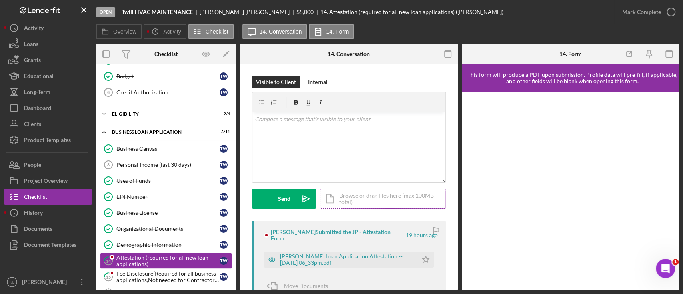
scroll to position [100, 0]
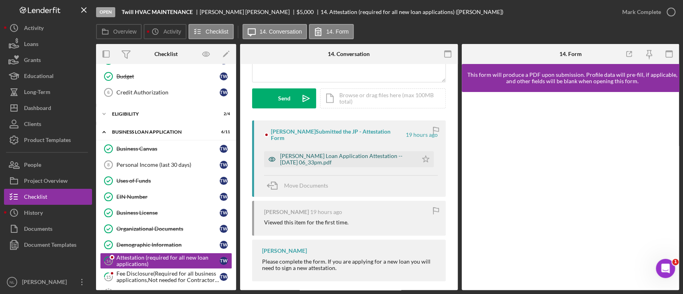
click at [399, 154] on div "[PERSON_NAME] Loan Application Attestation -- [DATE] 06_33pm.pdf" at bounding box center [347, 159] width 134 height 13
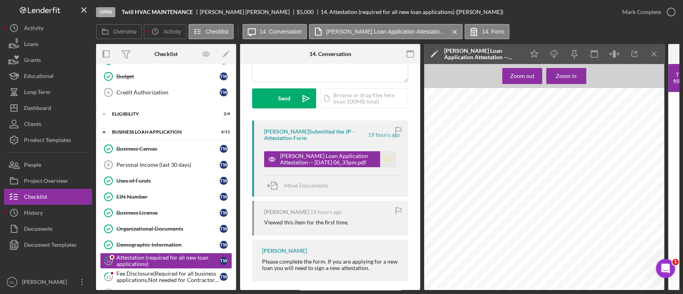
click at [387, 155] on icon "Icon/Star" at bounding box center [388, 159] width 16 height 16
click at [649, 52] on icon "Icon/Menu Close" at bounding box center [654, 54] width 18 height 18
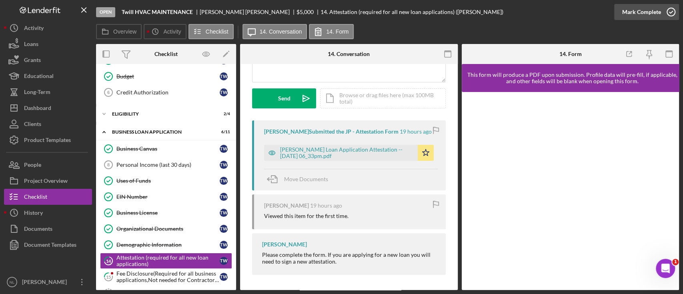
click at [641, 10] on div "Mark Complete" at bounding box center [641, 12] width 39 height 16
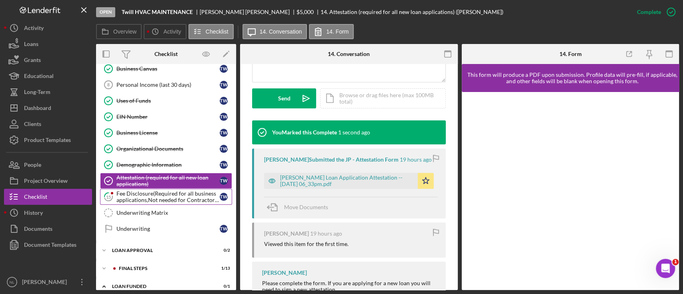
scroll to position [241, 0]
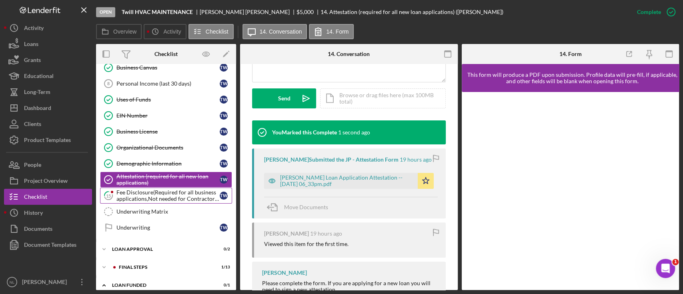
click at [161, 200] on div "Fee Disclosure(Required for all business applications,Not needed for Contractor…" at bounding box center [167, 195] width 103 height 13
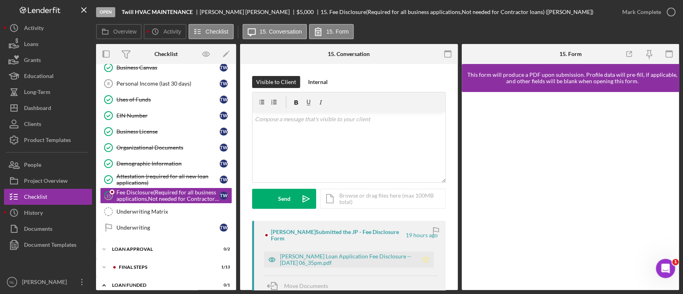
click at [425, 257] on icon "Icon/Star" at bounding box center [425, 260] width 16 height 16
click at [653, 20] on div "Mark Complete" at bounding box center [646, 12] width 65 height 24
click at [151, 266] on div "Final Steps" at bounding box center [172, 267] width 107 height 5
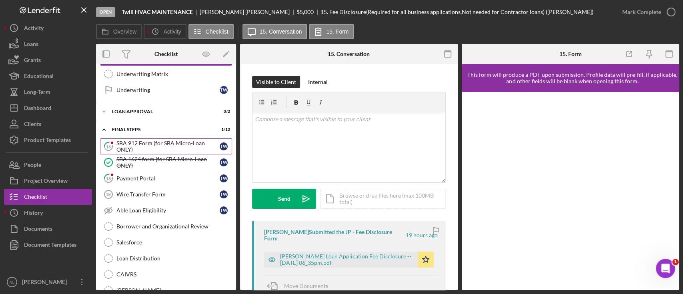
click at [128, 140] on div "SBA 912 Form (for SBA Micro-Loan ONLY)" at bounding box center [167, 146] width 103 height 13
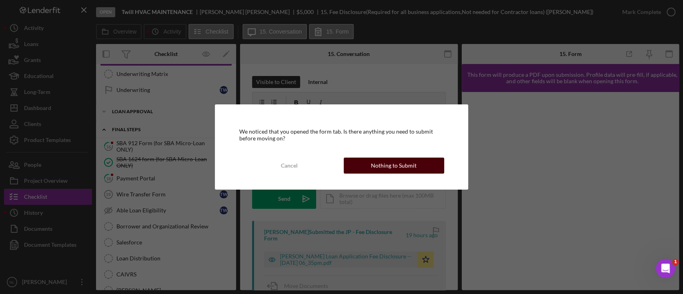
click at [393, 169] on div "Nothing to Submit" at bounding box center [394, 166] width 46 height 16
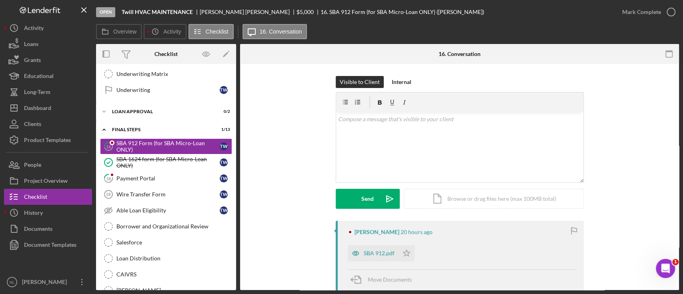
scroll to position [48, 0]
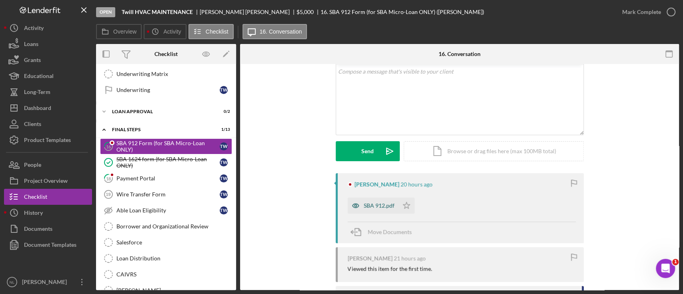
click at [375, 203] on div "SBA 912.pdf" at bounding box center [378, 205] width 31 height 6
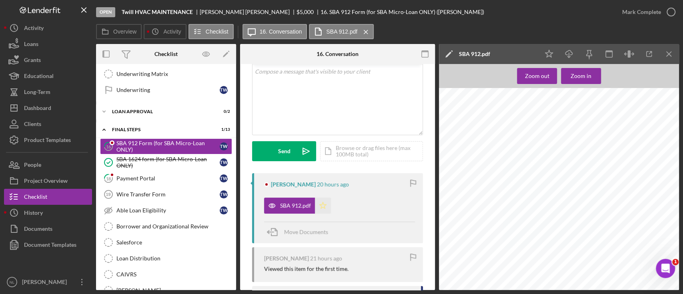
click at [324, 205] on polygon "button" at bounding box center [323, 205] width 7 height 6
click at [663, 54] on icon "Icon/Menu Close" at bounding box center [669, 54] width 18 height 18
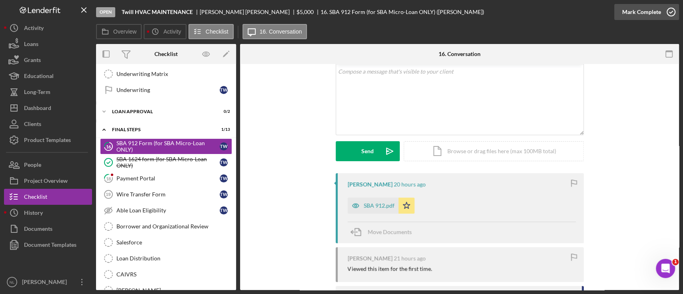
click at [637, 10] on div "Mark Complete" at bounding box center [641, 12] width 39 height 16
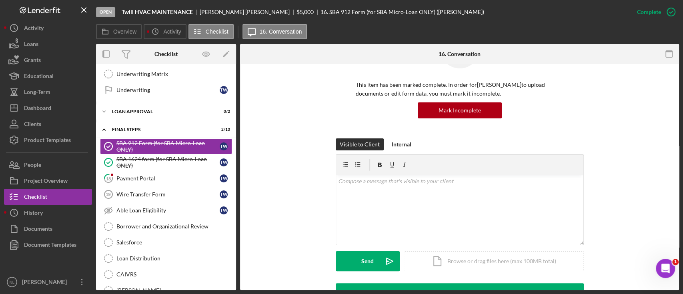
scroll to position [157, 0]
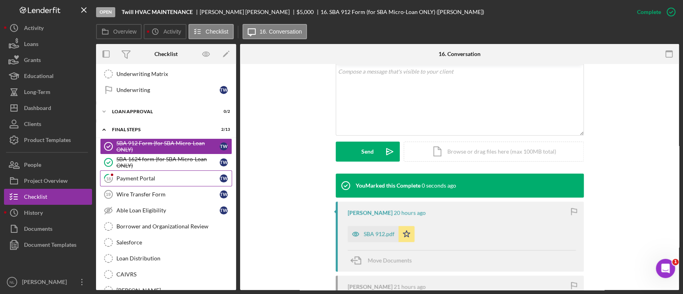
click at [180, 180] on link "18 Payment Portal T W" at bounding box center [166, 178] width 132 height 16
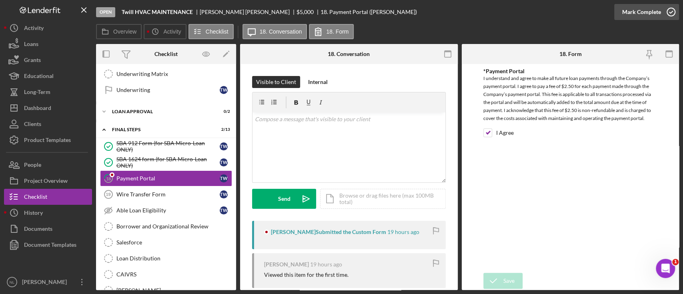
click at [647, 5] on div "Mark Complete" at bounding box center [641, 12] width 39 height 16
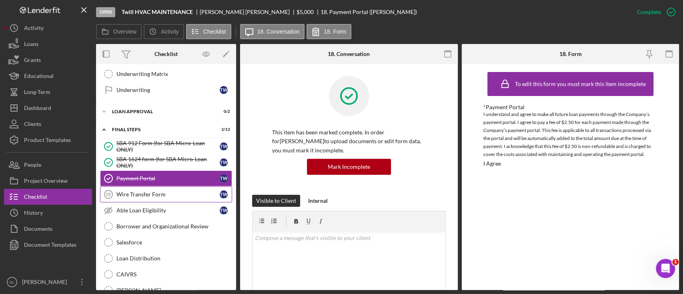
click at [125, 196] on link "Wire Transfer Form 19 Wire Transfer Form T W" at bounding box center [166, 194] width 132 height 16
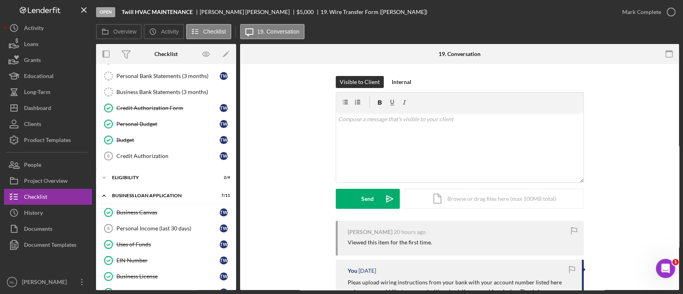
scroll to position [117, 0]
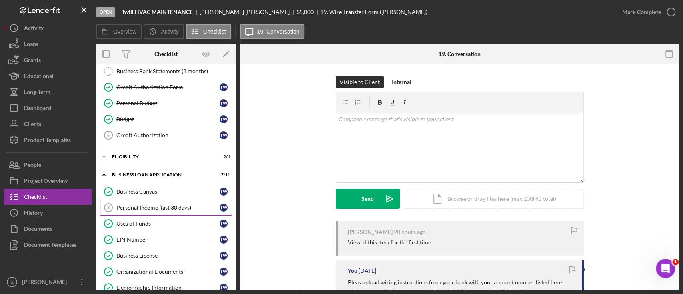
click at [164, 212] on link "Personal Income (last 30 days) 8 Personal Income (last 30 days) T W" at bounding box center [166, 208] width 132 height 16
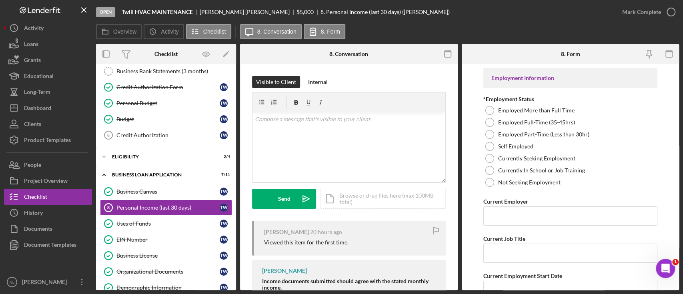
scroll to position [52, 0]
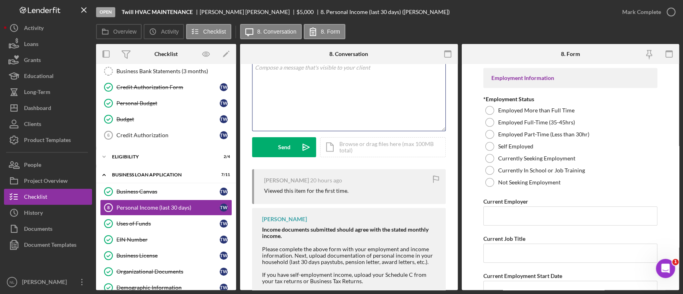
click at [299, 97] on div "v Color teal Color pink Remove color Add row above Add row below Add column bef…" at bounding box center [348, 96] width 193 height 70
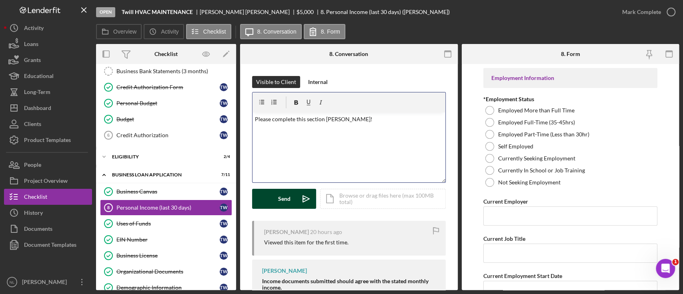
click at [280, 201] on div "Send" at bounding box center [284, 199] width 12 height 20
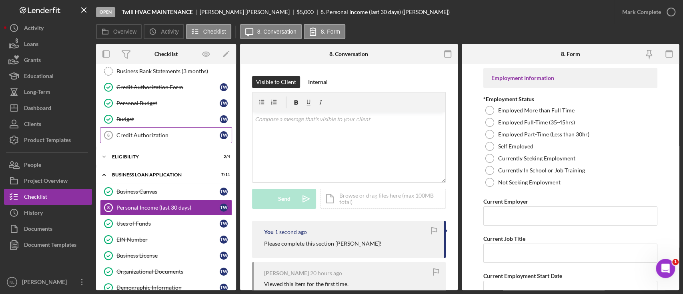
click at [140, 132] on div "Credit Authorization" at bounding box center [167, 135] width 103 height 6
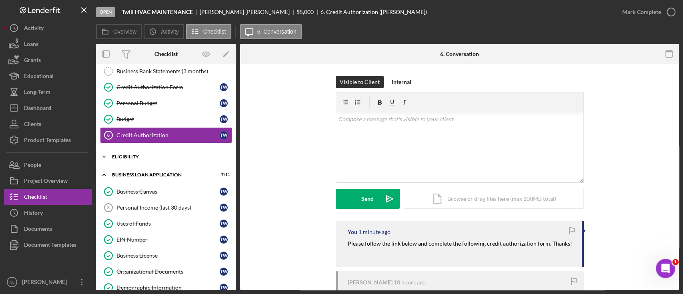
click at [141, 160] on div "Icon/Expander Eligibility 2 / 4" at bounding box center [166, 157] width 140 height 16
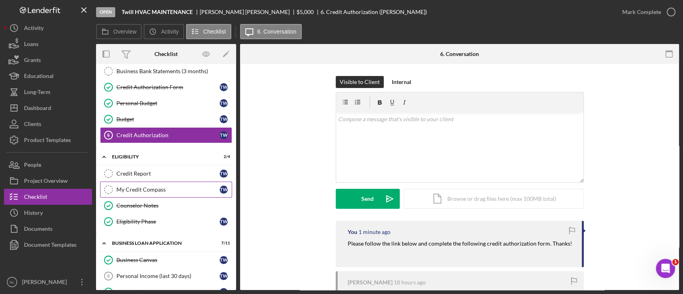
click at [158, 183] on link "My Credit Compass My Credit Compass T W" at bounding box center [166, 190] width 132 height 16
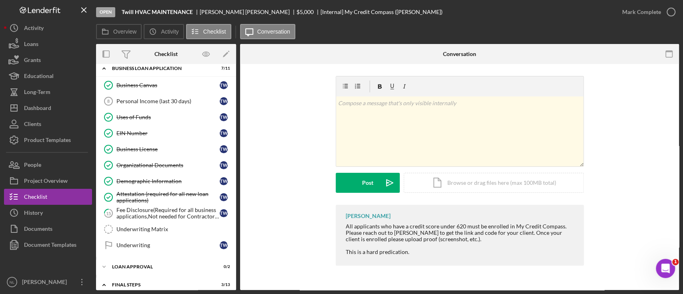
scroll to position [343, 0]
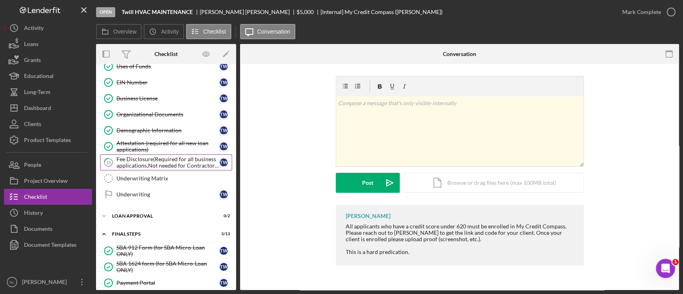
click at [144, 156] on div "Fee Disclosure(Required for all business applications,Not needed for Contractor…" at bounding box center [167, 162] width 103 height 13
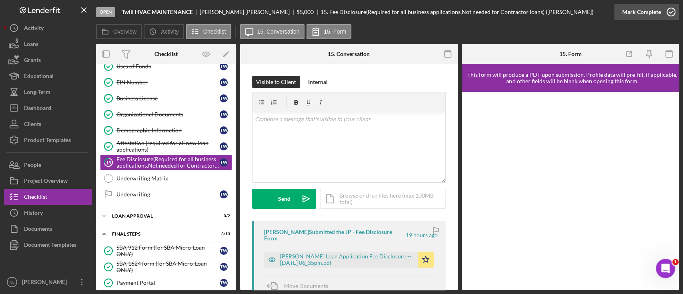
click at [640, 12] on div "Mark Complete" at bounding box center [641, 12] width 39 height 16
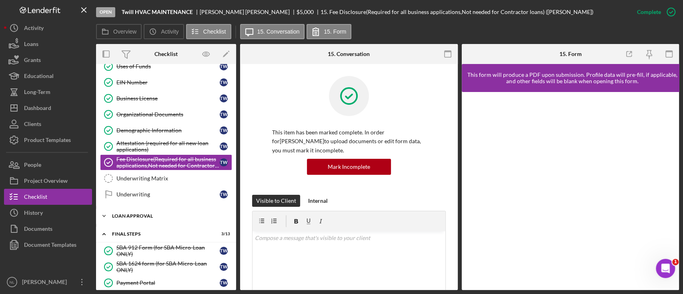
scroll to position [546, 0]
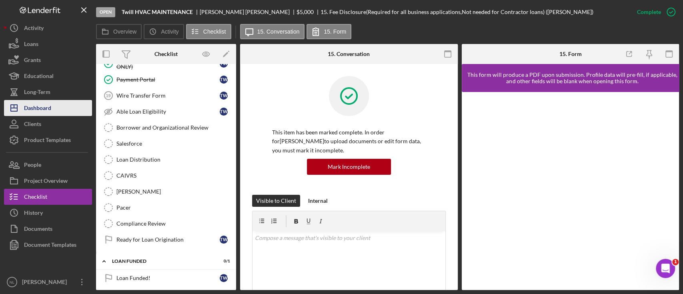
click at [52, 112] on button "Icon/Dashboard Dashboard" at bounding box center [48, 108] width 88 height 16
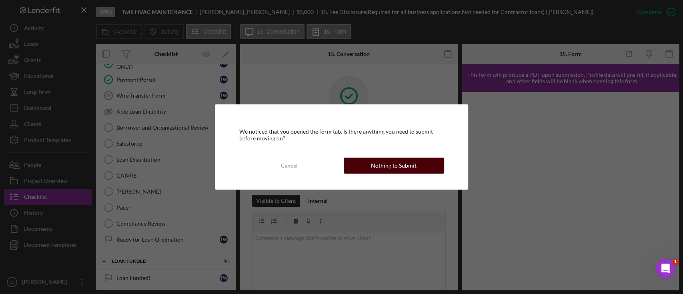
click at [360, 165] on button "Nothing to Submit" at bounding box center [393, 166] width 100 height 16
